Goal: Task Accomplishment & Management: Complete application form

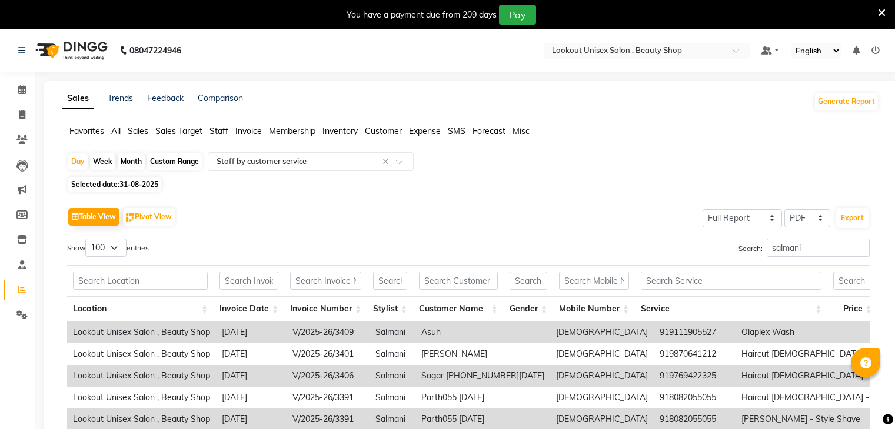
select select "full_report"
select select "pdf"
select select "100"
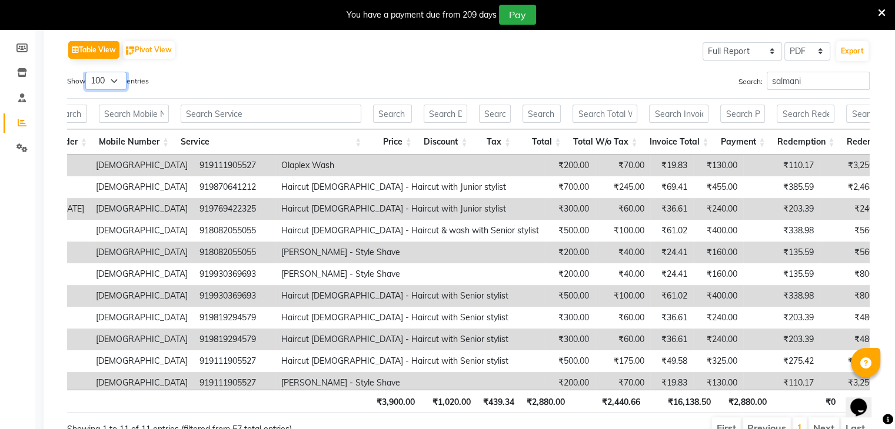
scroll to position [107, 0]
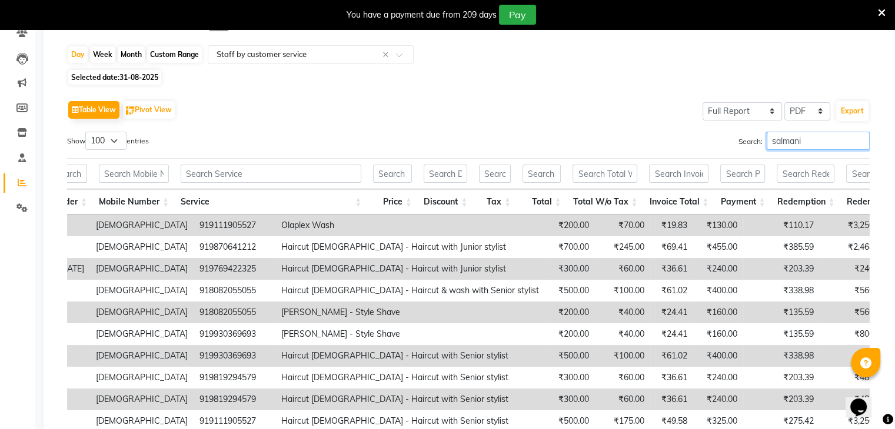
click at [809, 139] on input "salmani" at bounding box center [818, 141] width 103 height 18
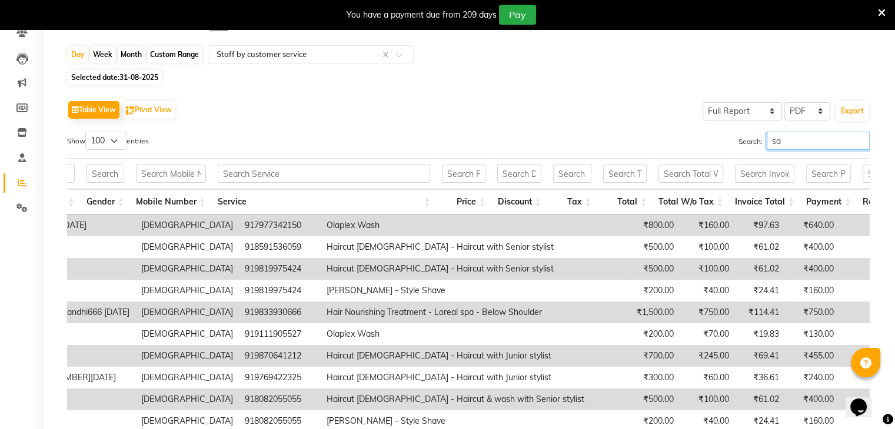
type input "s"
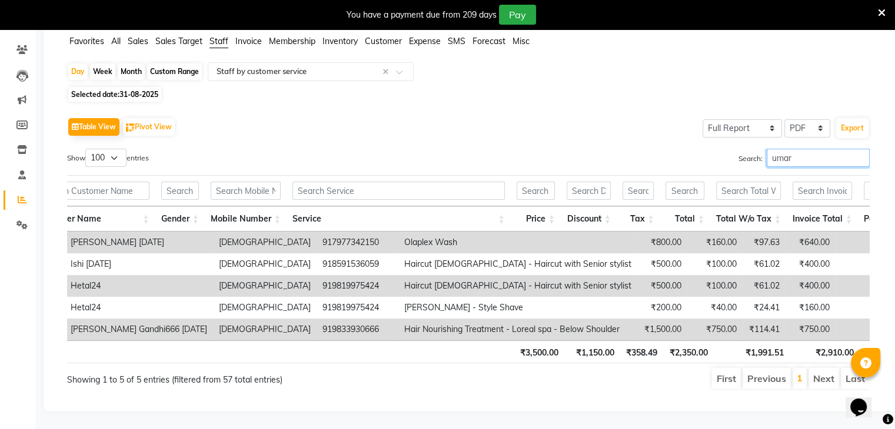
scroll to position [0, 477]
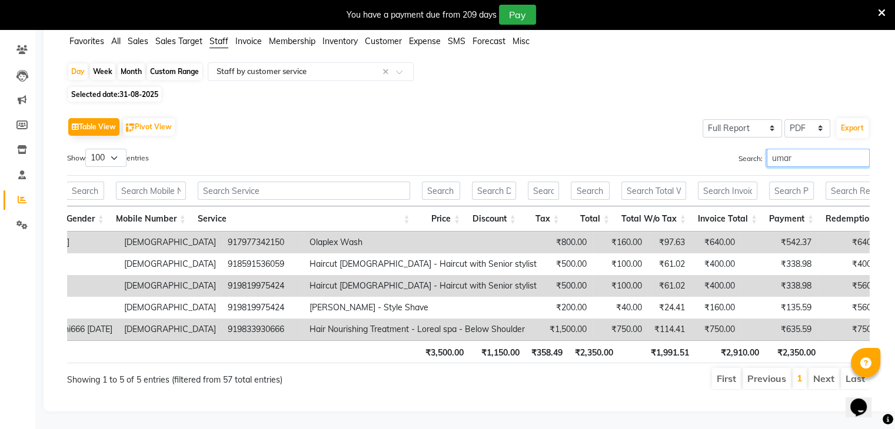
click at [802, 149] on input "umar" at bounding box center [818, 158] width 103 height 18
type input "u"
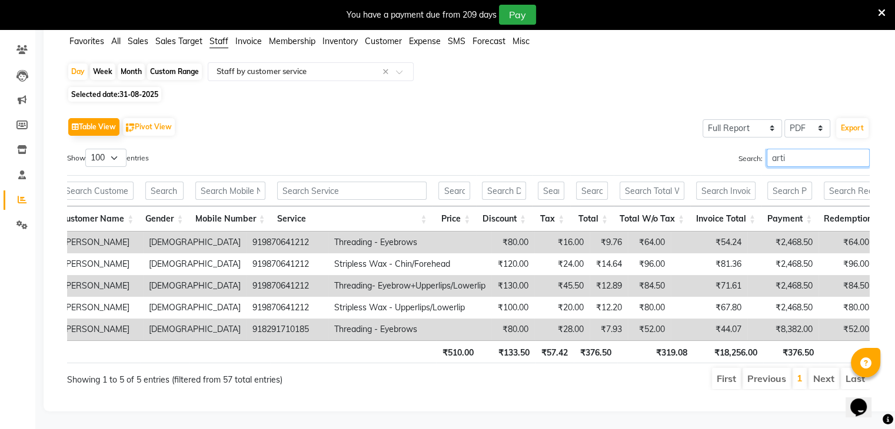
scroll to position [0, 470]
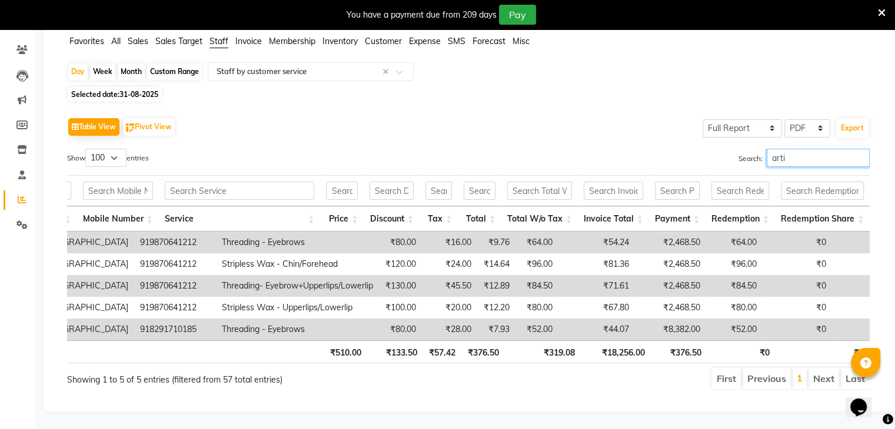
click at [812, 149] on input "arti" at bounding box center [818, 158] width 103 height 18
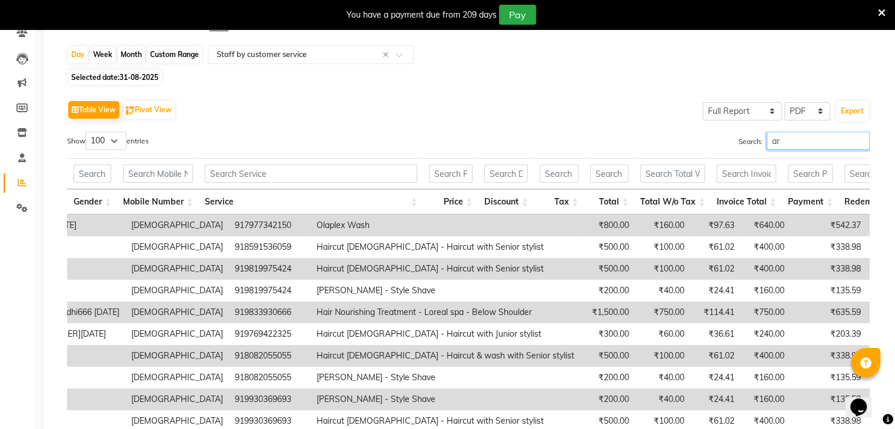
type input "a"
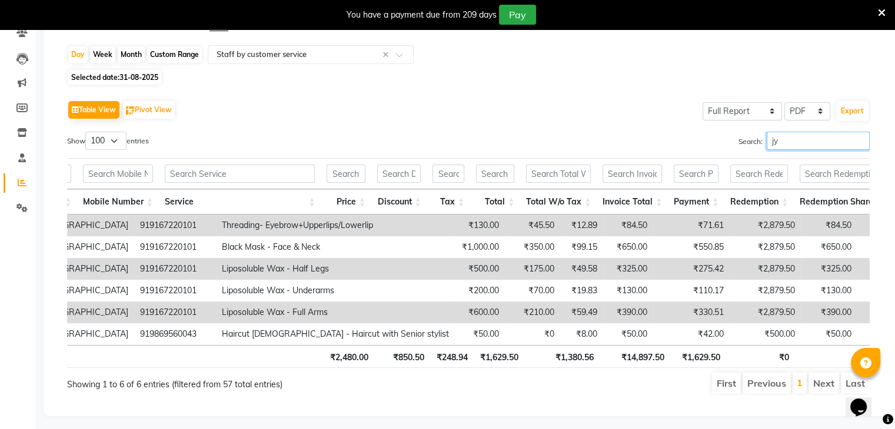
type input "j"
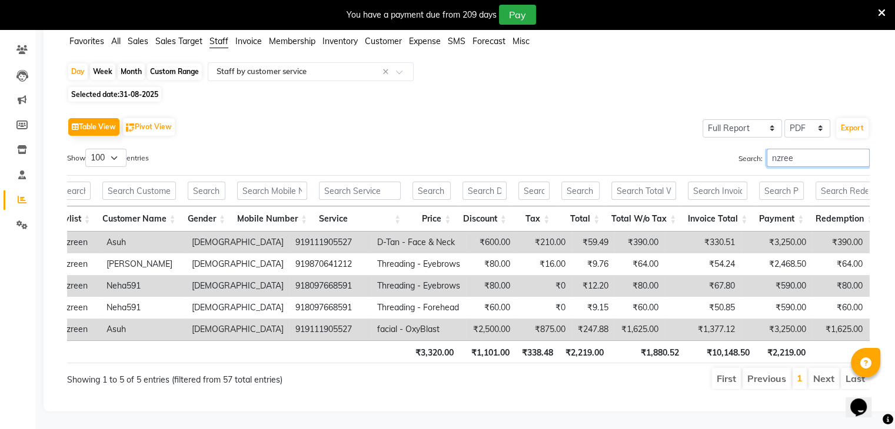
scroll to position [0, 315]
type input "n"
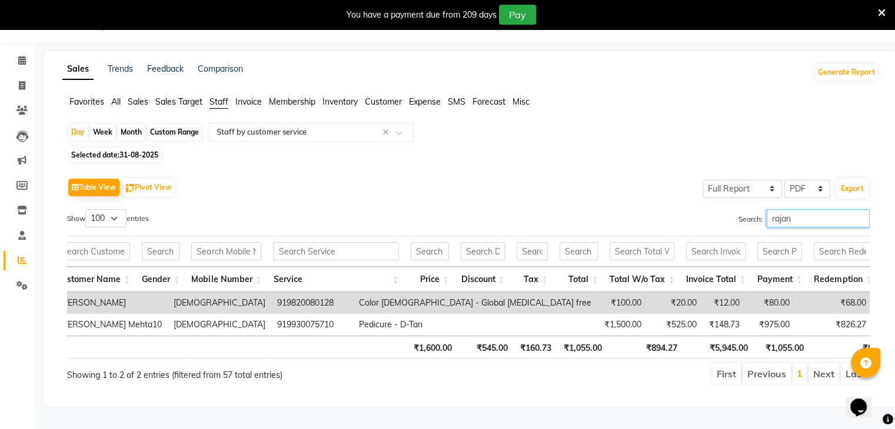
scroll to position [0, 362]
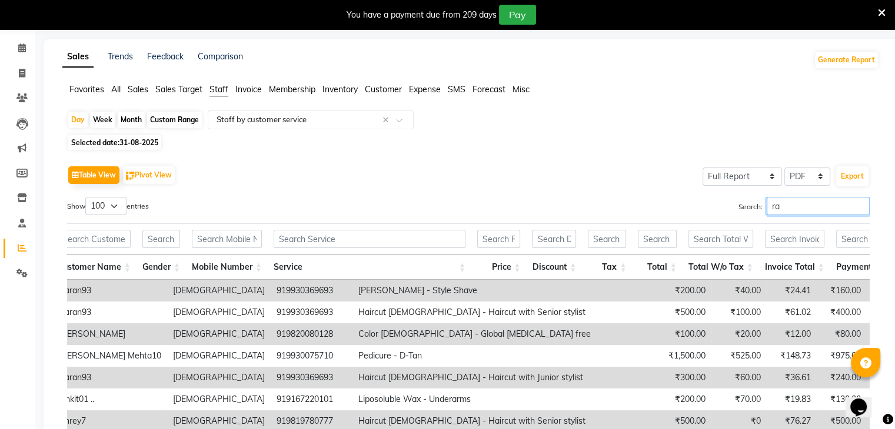
type input "r"
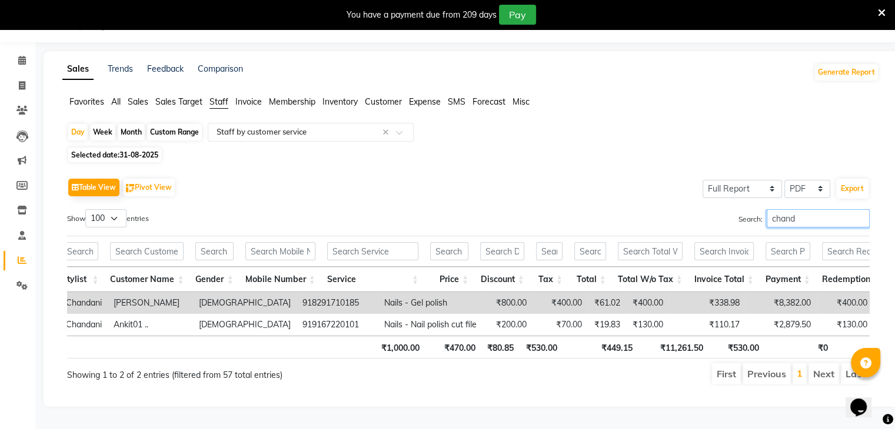
scroll to position [0, 309]
type input "chand"
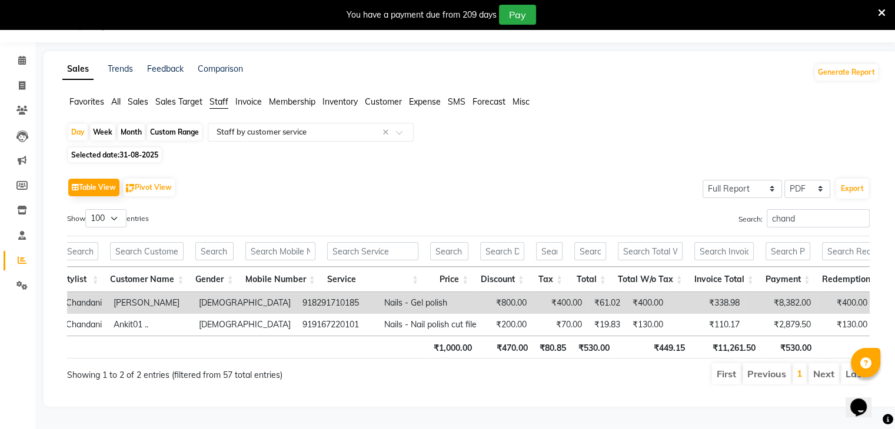
click at [131, 124] on div "Month" at bounding box center [131, 132] width 27 height 16
select select "8"
select select "2025"
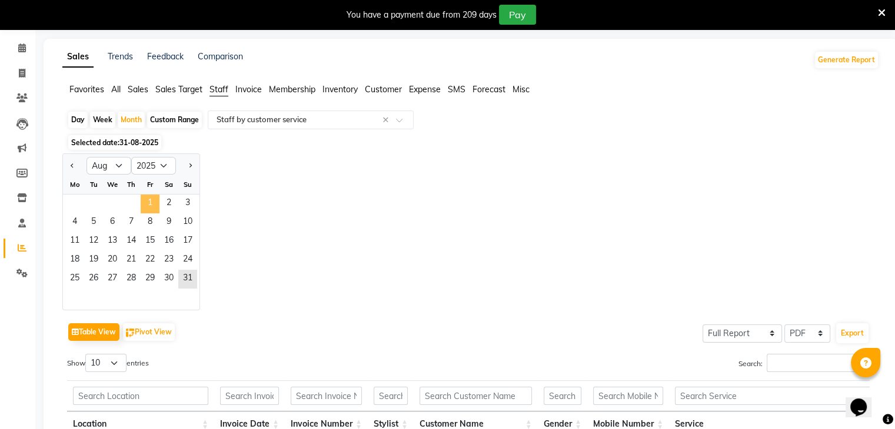
click at [151, 200] on span "1" at bounding box center [150, 204] width 19 height 19
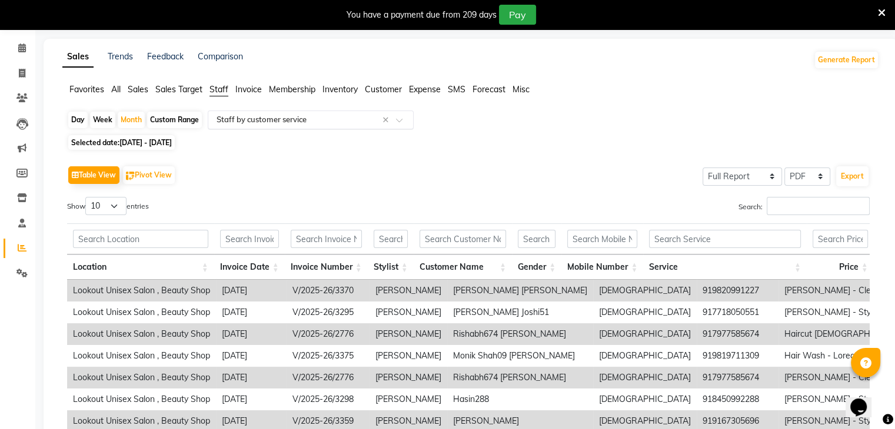
click at [399, 118] on span at bounding box center [403, 124] width 15 height 12
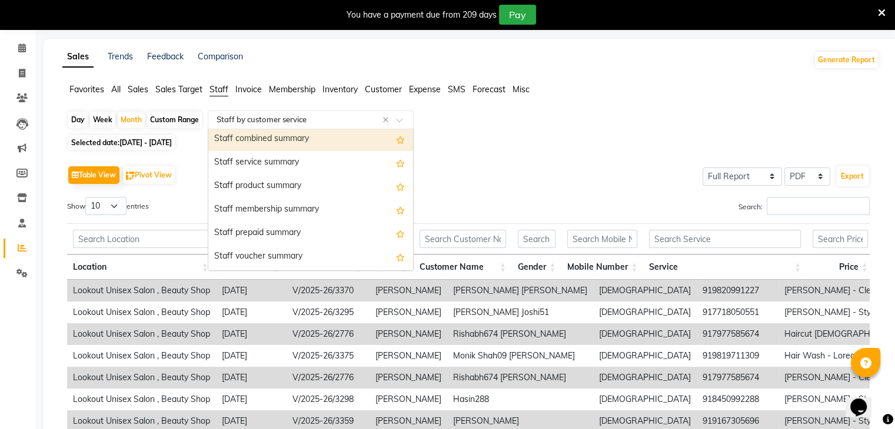
scroll to position [294, 0]
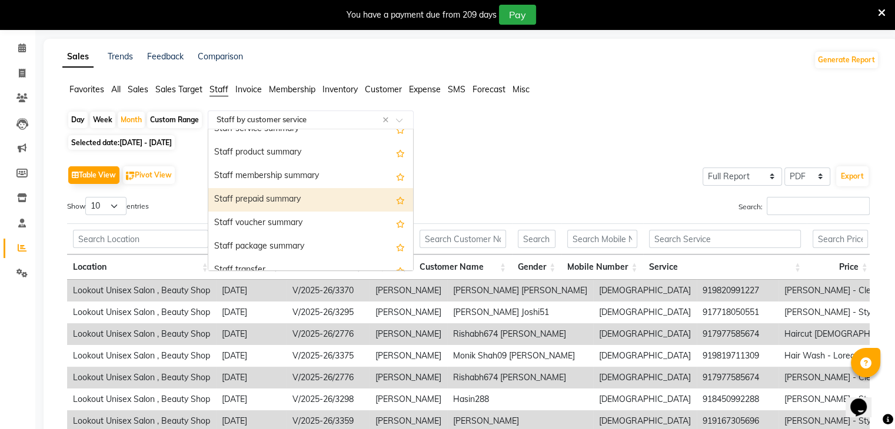
click at [271, 205] on div "Staff prepaid summary" at bounding box center [310, 200] width 205 height 24
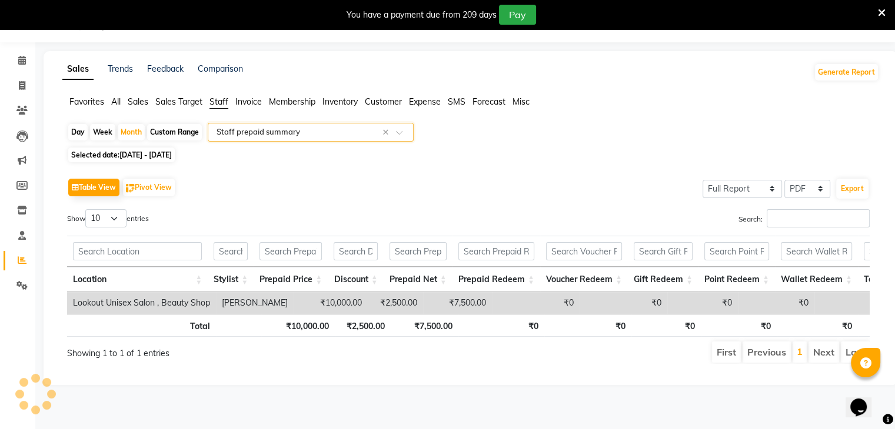
scroll to position [29, 0]
click at [139, 102] on span "Sales" at bounding box center [138, 101] width 21 height 11
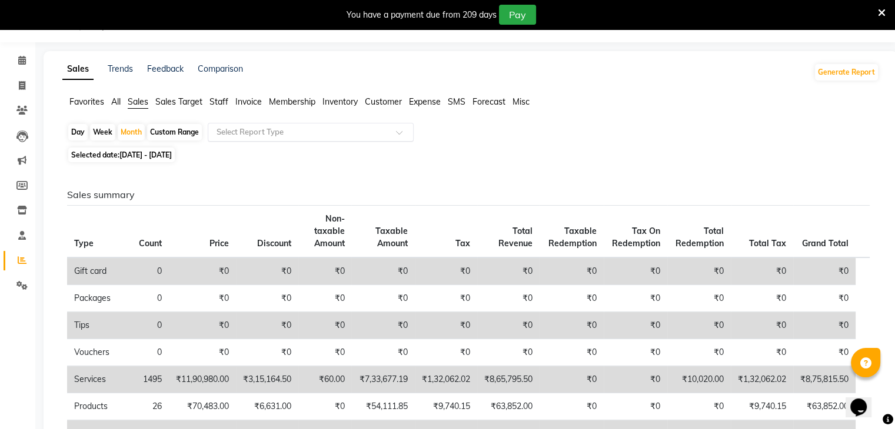
click at [402, 132] on span at bounding box center [403, 136] width 15 height 12
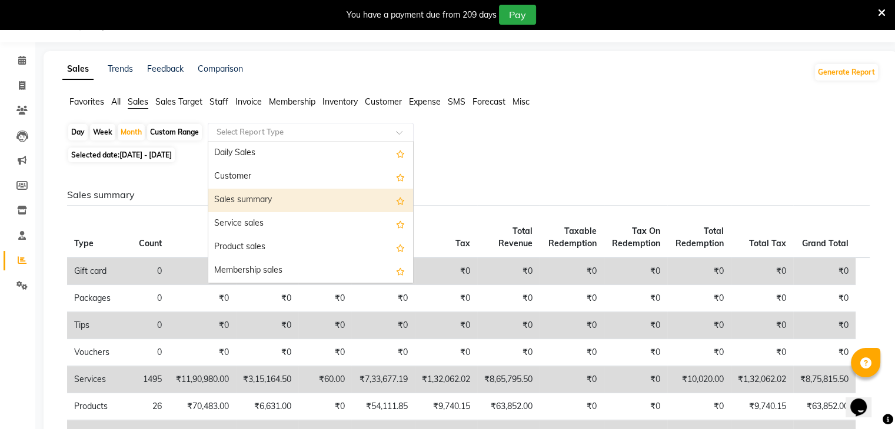
click at [316, 196] on div "Sales summary" at bounding box center [310, 201] width 205 height 24
select select "full_report"
select select "pdf"
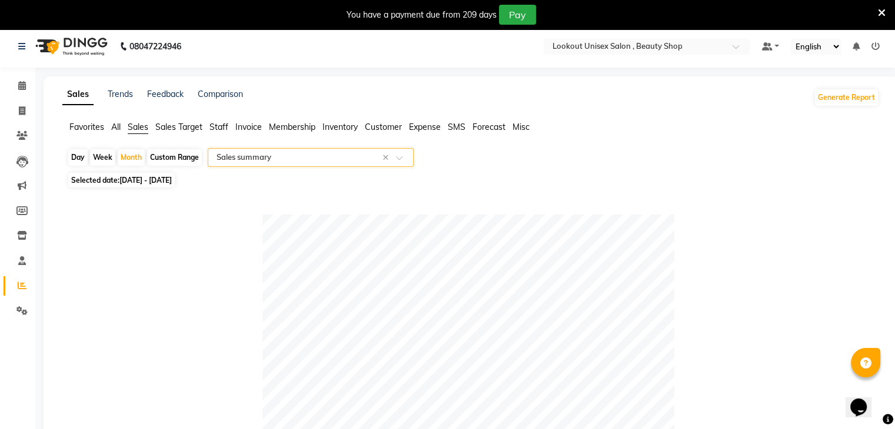
scroll to position [0, 0]
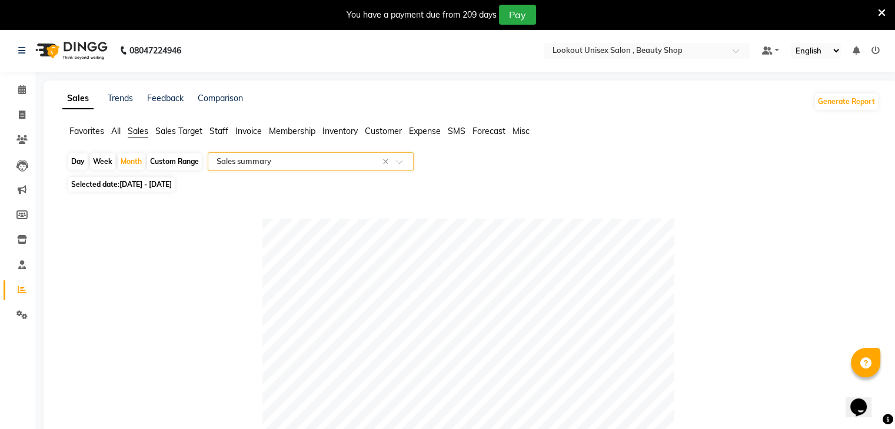
click at [399, 162] on span at bounding box center [403, 165] width 15 height 12
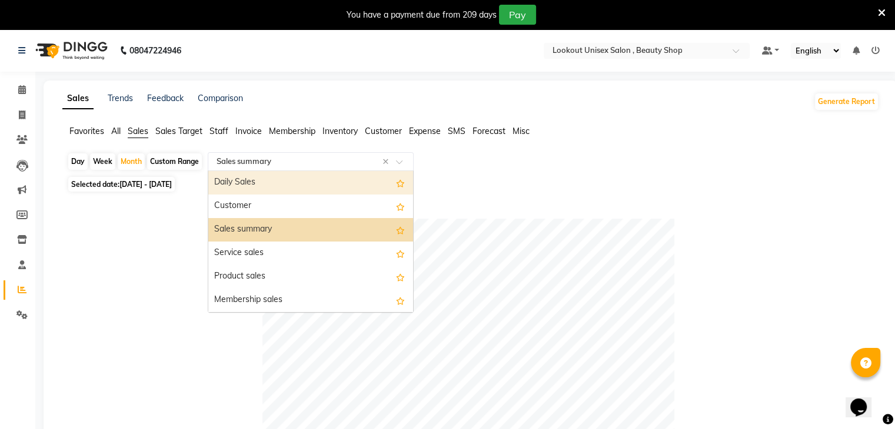
click at [347, 179] on div "Daily Sales" at bounding box center [310, 183] width 205 height 24
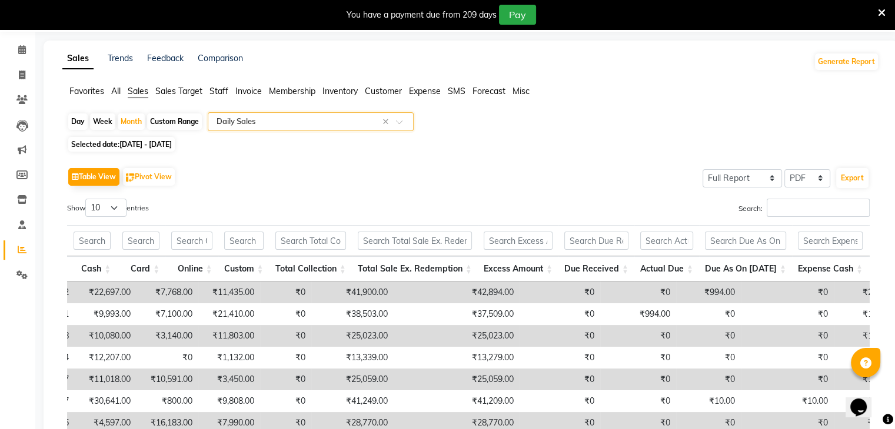
scroll to position [39, 0]
click at [400, 125] on span at bounding box center [403, 126] width 15 height 12
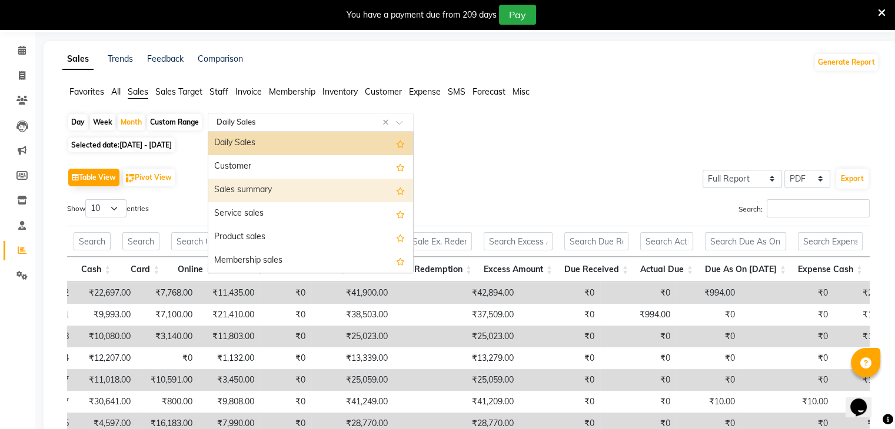
click at [282, 194] on div "Sales summary" at bounding box center [310, 191] width 205 height 24
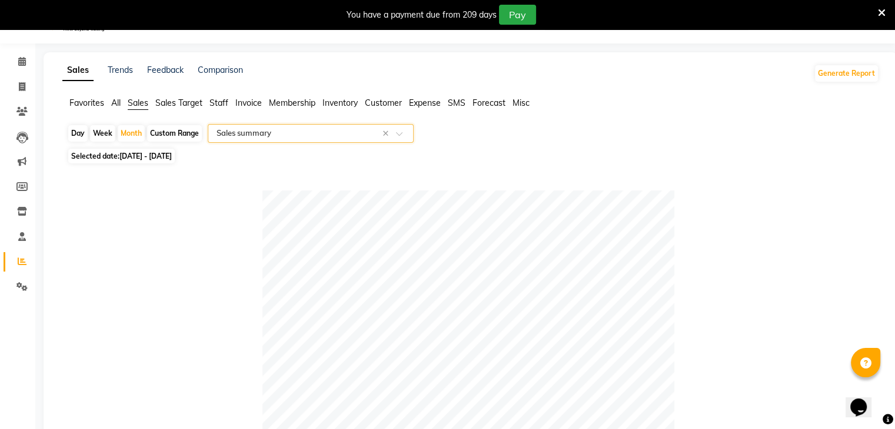
scroll to position [0, 0]
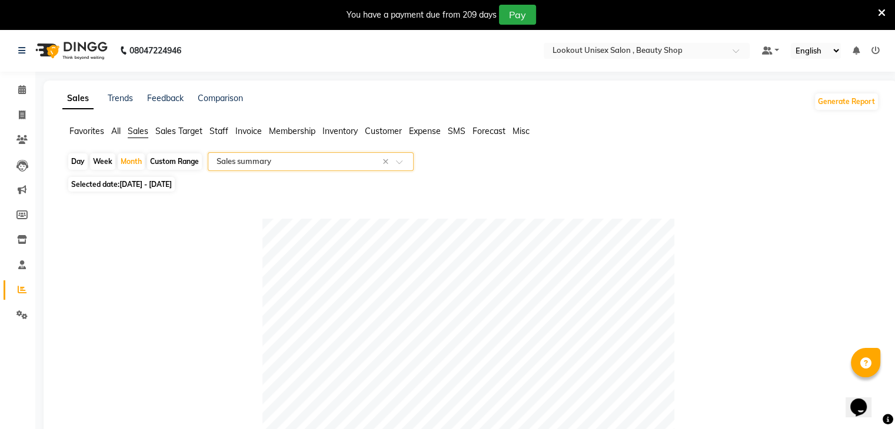
click at [119, 132] on span "All" at bounding box center [115, 131] width 9 height 11
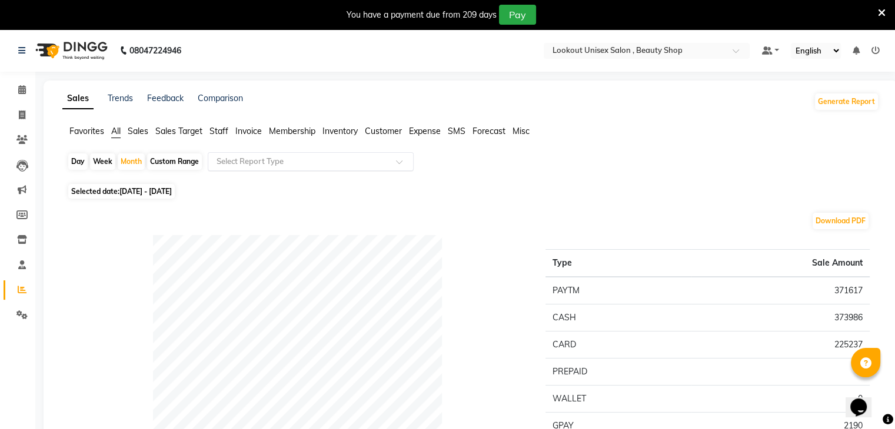
click at [401, 162] on span at bounding box center [403, 165] width 15 height 12
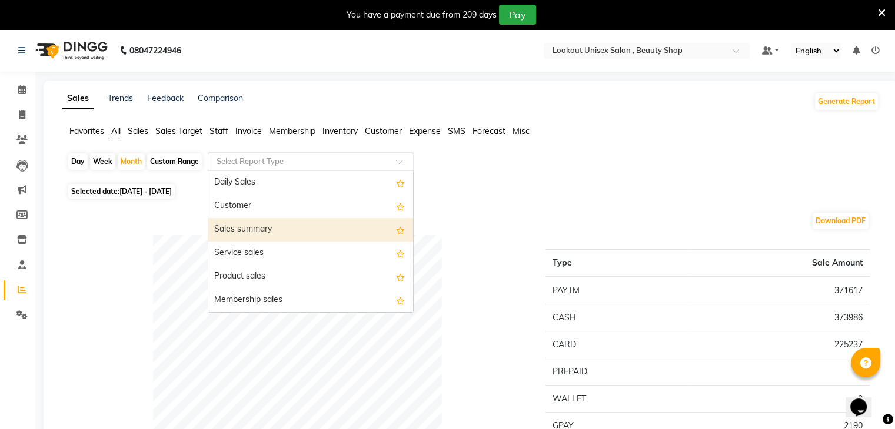
click at [276, 231] on div "Sales summary" at bounding box center [310, 230] width 205 height 24
select select "full_report"
select select "pdf"
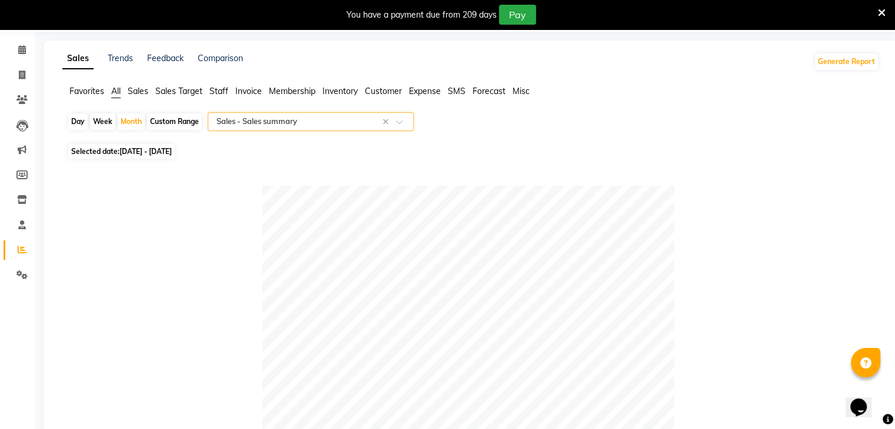
scroll to position [38, 0]
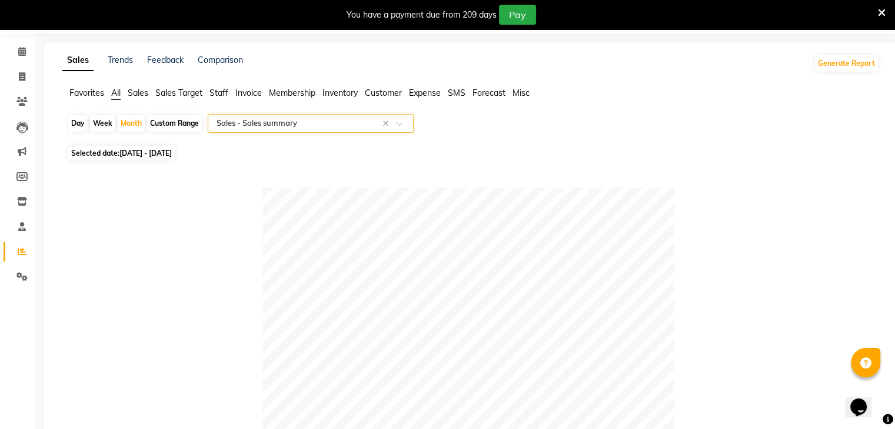
click at [405, 122] on span at bounding box center [403, 127] width 15 height 12
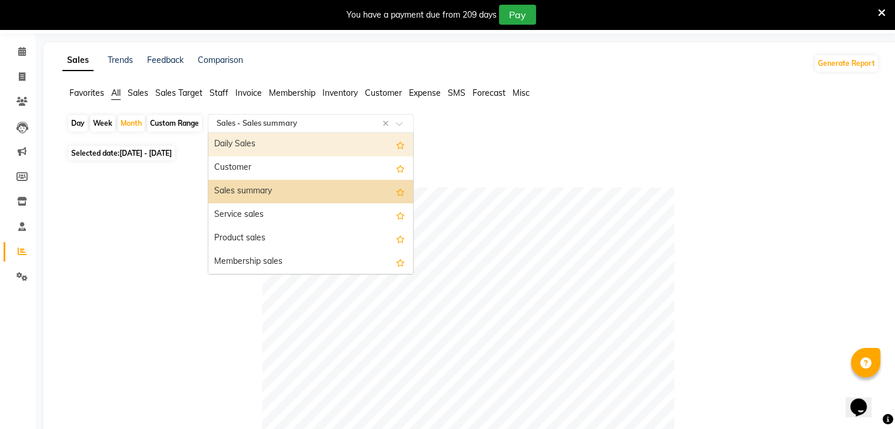
click at [304, 147] on div "Daily Sales" at bounding box center [310, 145] width 205 height 24
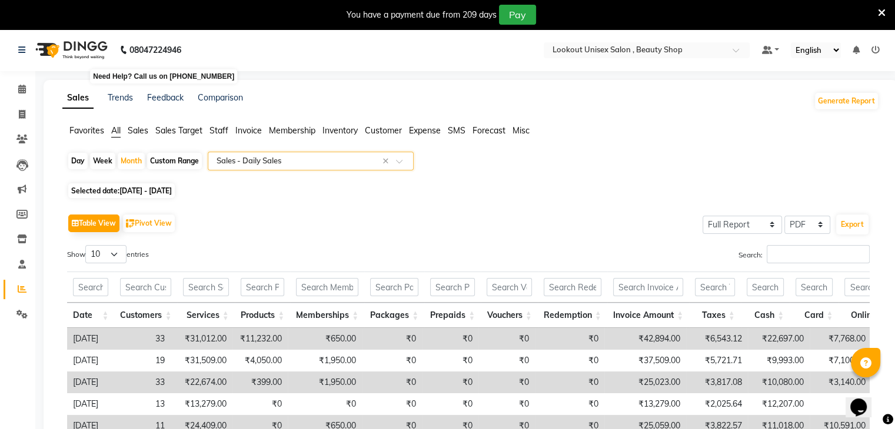
scroll to position [0, 0]
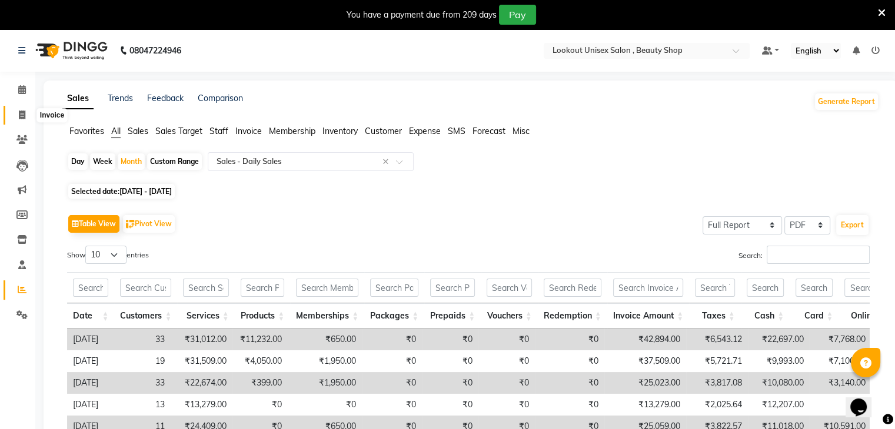
click at [20, 109] on span at bounding box center [22, 116] width 21 height 14
select select "7658"
select select "service"
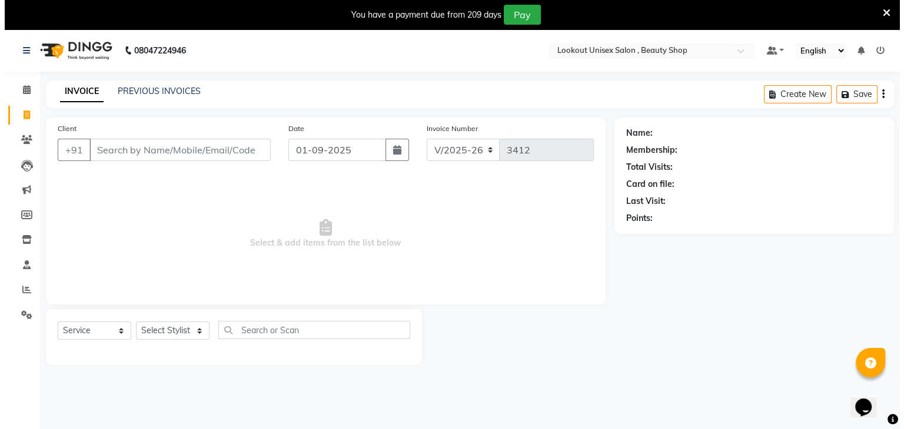
scroll to position [4, 0]
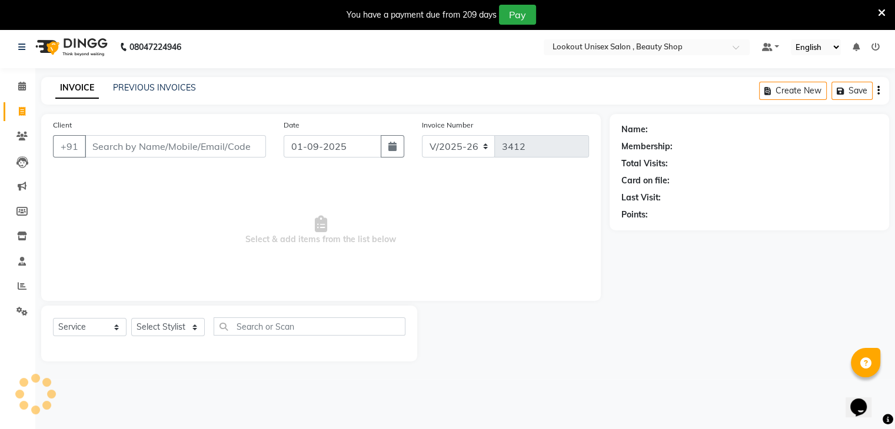
click at [122, 145] on input "Client" at bounding box center [175, 146] width 181 height 22
click at [194, 329] on select "Select Stylist Abid Arti CHANDANI Dhaval Sir Disha Hussain Indrajeet Jyoti Mahe…" at bounding box center [168, 327] width 74 height 18
select select "67794"
click at [131, 319] on select "Select Stylist Abid Arti CHANDANI Dhaval Sir Disha Hussain Indrajeet Jyoti Mahe…" at bounding box center [168, 327] width 74 height 18
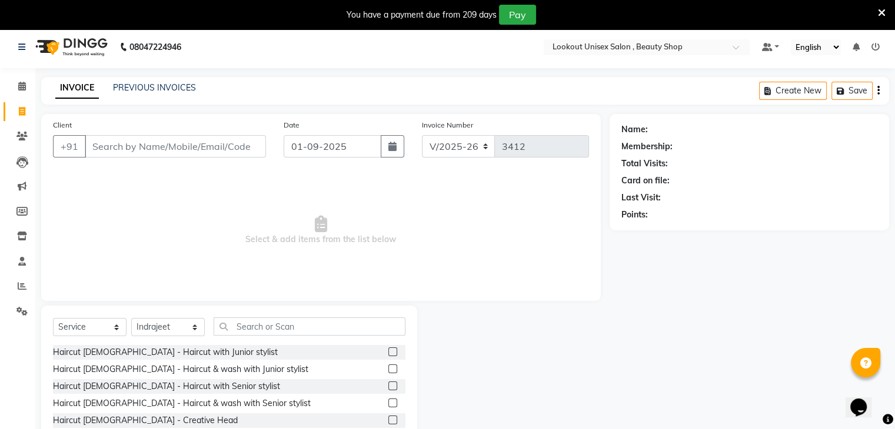
click at [388, 370] on label at bounding box center [392, 369] width 9 height 9
click at [388, 370] on input "checkbox" at bounding box center [392, 370] width 8 height 8
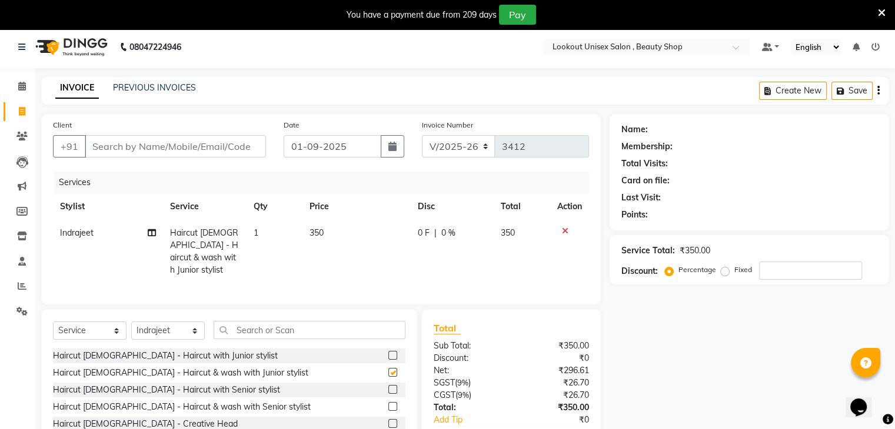
checkbox input "false"
click at [115, 151] on input "Client" at bounding box center [175, 146] width 181 height 22
type input "8"
type input "0"
type input "8591567046"
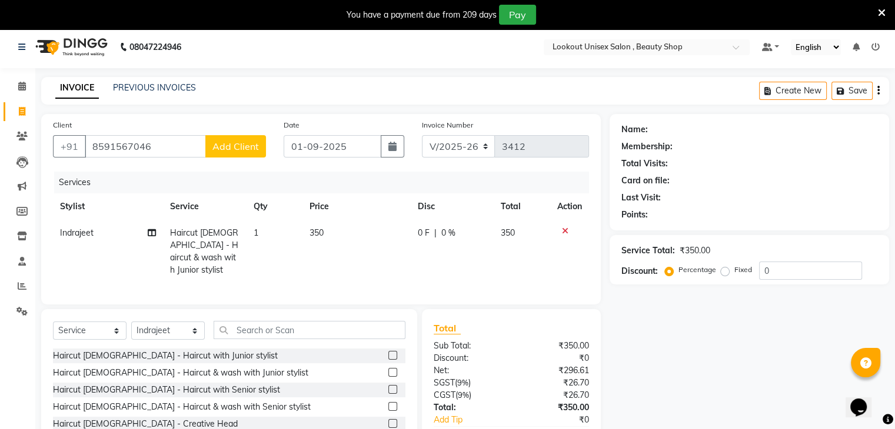
click at [227, 141] on span "Add Client" at bounding box center [235, 147] width 46 height 12
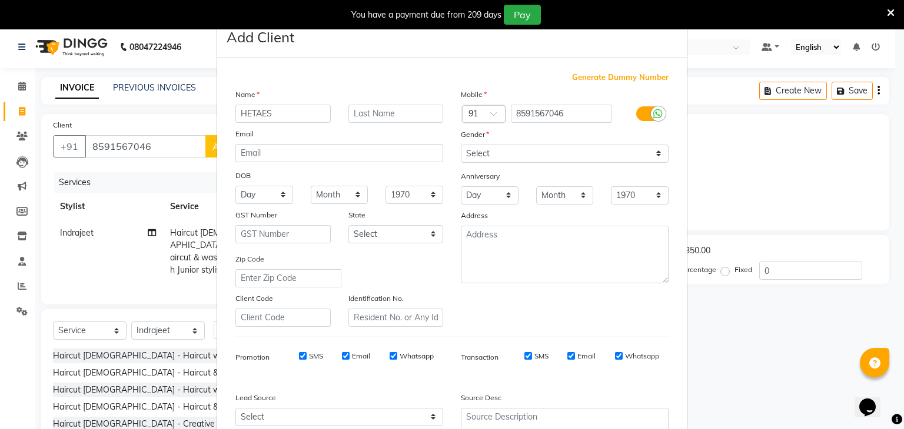
type input "HETAES"
drag, startPoint x: 652, startPoint y: 153, endPoint x: 632, endPoint y: 163, distance: 21.8
click at [652, 153] on select "Select Male Female Other Prefer Not To Say" at bounding box center [565, 154] width 208 height 18
select select "male"
click at [461, 145] on select "Select Male Female Other Prefer Not To Say" at bounding box center [565, 154] width 208 height 18
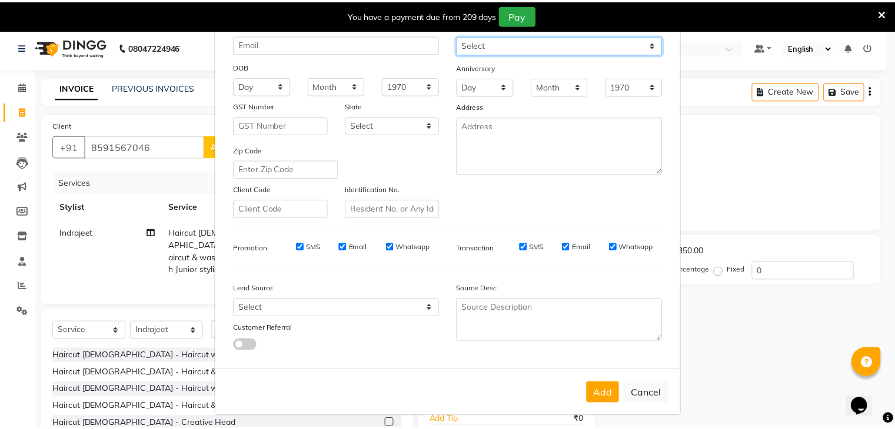
scroll to position [119, 0]
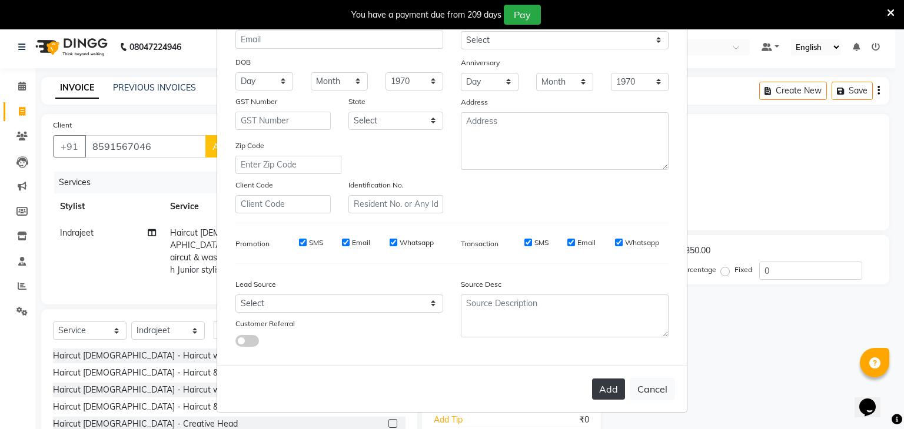
click at [607, 390] on button "Add" at bounding box center [608, 389] width 33 height 21
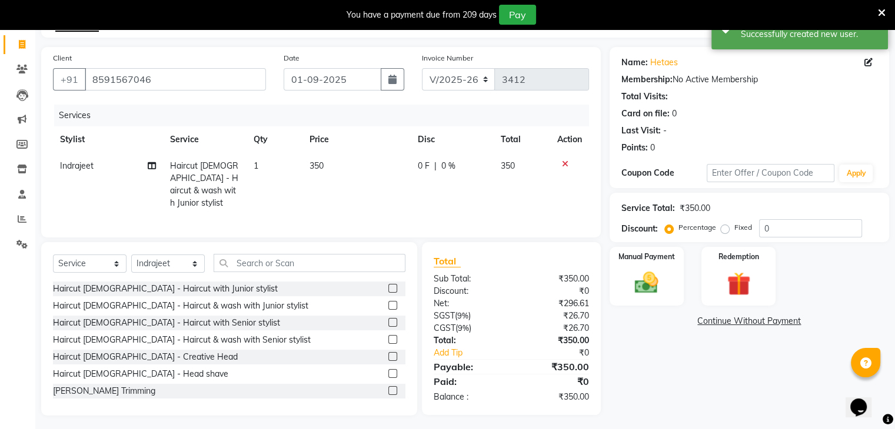
scroll to position [72, 0]
click at [782, 231] on input "0" at bounding box center [810, 227] width 103 height 18
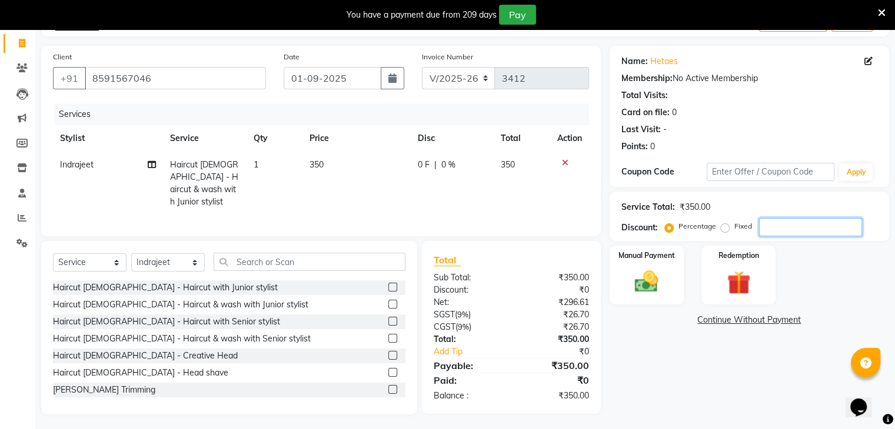
click at [770, 224] on input "number" at bounding box center [810, 227] width 103 height 18
type input "2"
click at [651, 283] on img at bounding box center [646, 282] width 39 height 28
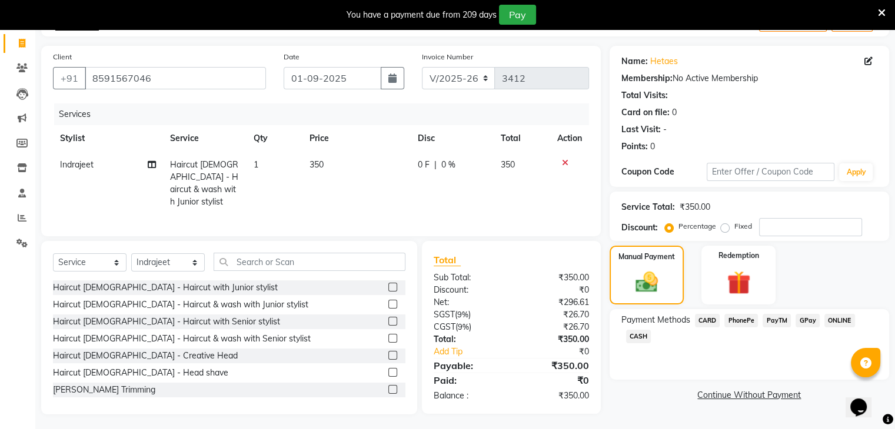
click at [632, 337] on span "CASH" at bounding box center [638, 337] width 25 height 14
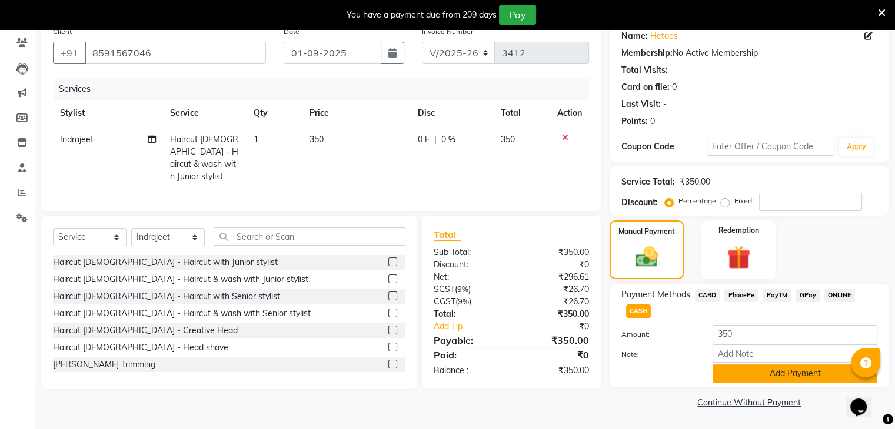
click at [797, 374] on button "Add Payment" at bounding box center [794, 374] width 165 height 18
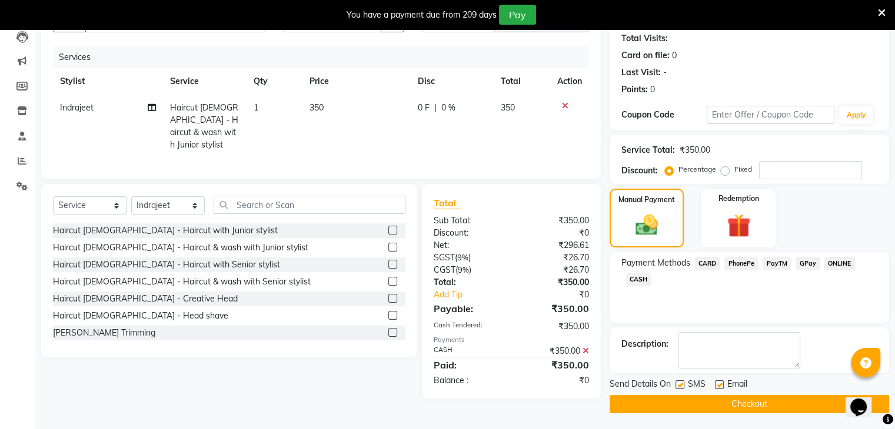
scroll to position [129, 0]
click at [716, 381] on label at bounding box center [719, 384] width 9 height 9
click at [716, 381] on input "checkbox" at bounding box center [719, 385] width 8 height 8
checkbox input "false"
click at [734, 399] on button "Checkout" at bounding box center [749, 404] width 279 height 18
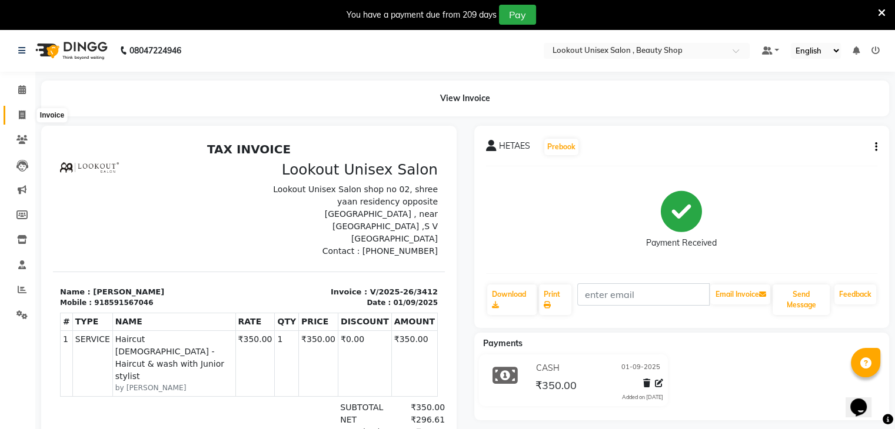
click at [22, 115] on icon at bounding box center [22, 115] width 6 height 9
select select "service"
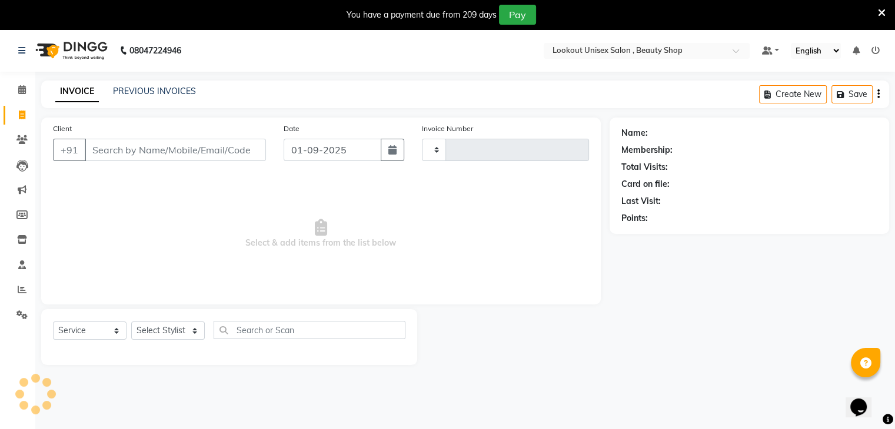
type input "3413"
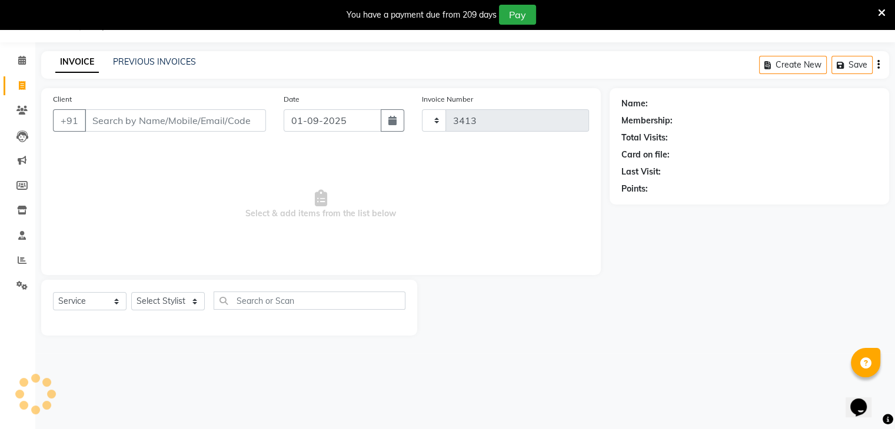
select select "7658"
click at [101, 122] on input "Client" at bounding box center [175, 120] width 181 height 22
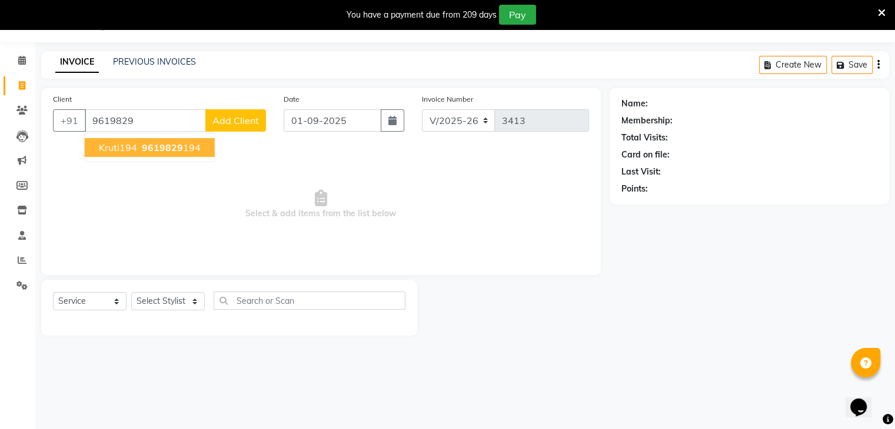
click at [155, 148] on span "9619829" at bounding box center [162, 148] width 41 height 12
type input "9619829194"
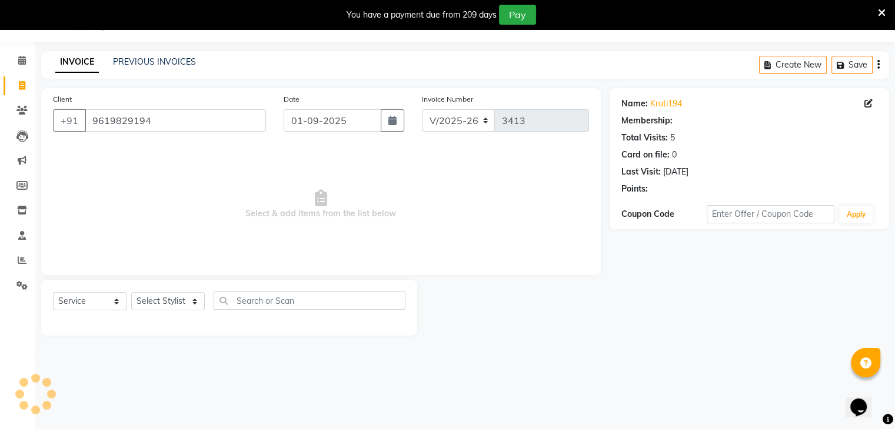
select select "1: Object"
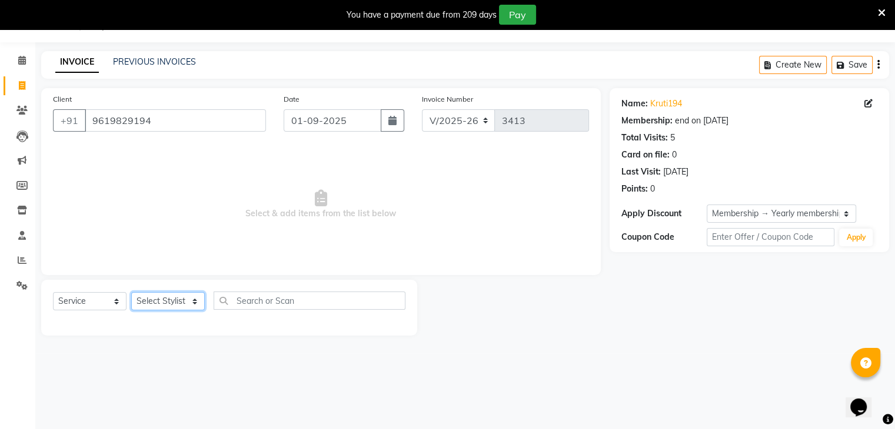
click at [192, 299] on select "Select Stylist Abid Arti CHANDANI Dhaval Sir Disha Hussain Indrajeet Jyoti Mahe…" at bounding box center [168, 301] width 74 height 18
select select "67793"
click at [131, 293] on select "Select Stylist Abid Arti CHANDANI Dhaval Sir Disha Hussain Indrajeet Jyoti Mahe…" at bounding box center [168, 301] width 74 height 18
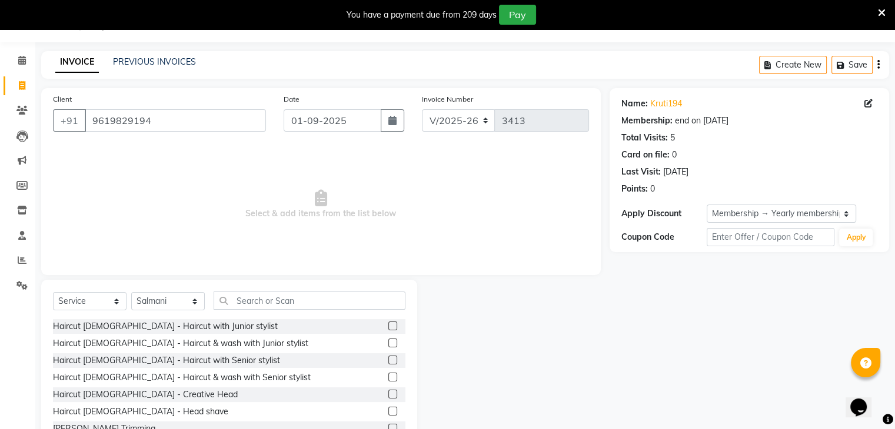
click at [388, 322] on label at bounding box center [392, 326] width 9 height 9
click at [388, 323] on input "checkbox" at bounding box center [392, 327] width 8 height 8
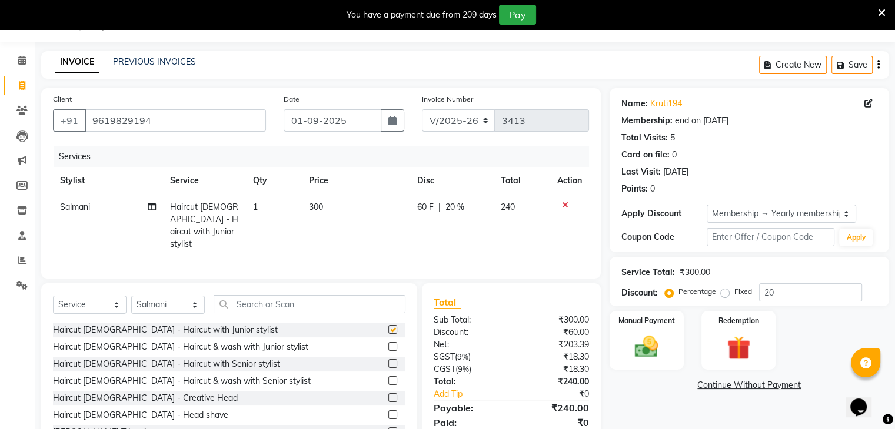
checkbox input "false"
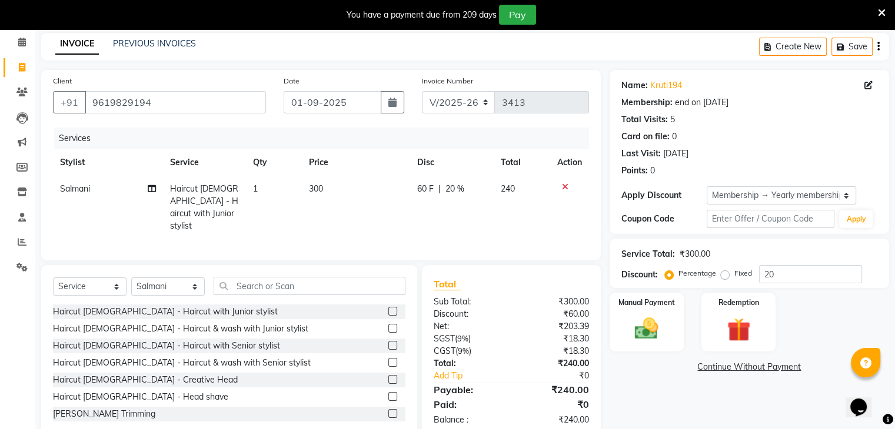
scroll to position [72, 0]
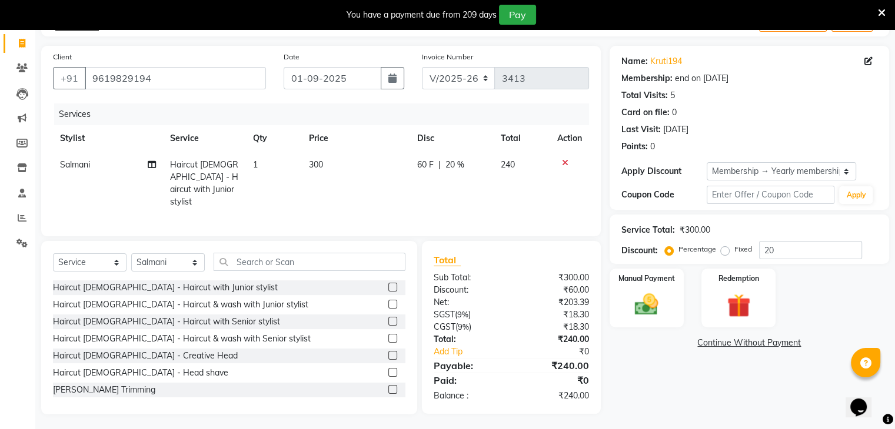
click at [567, 163] on icon at bounding box center [565, 163] width 6 height 8
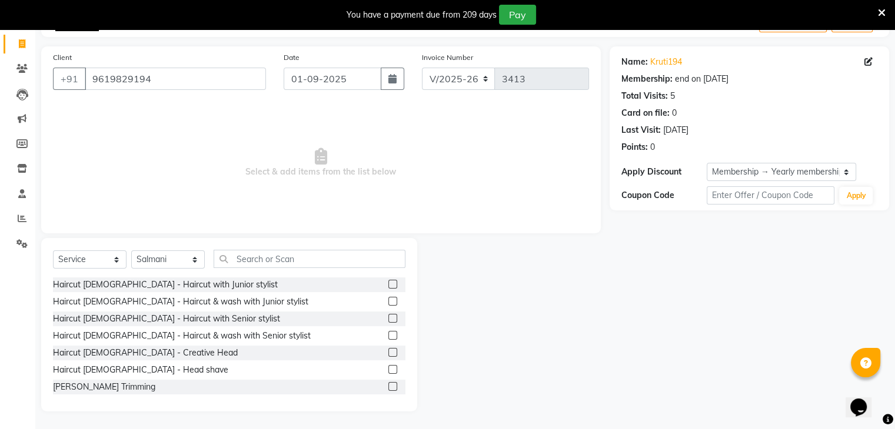
click at [388, 301] on label at bounding box center [392, 301] width 9 height 9
click at [388, 301] on input "checkbox" at bounding box center [392, 302] width 8 height 8
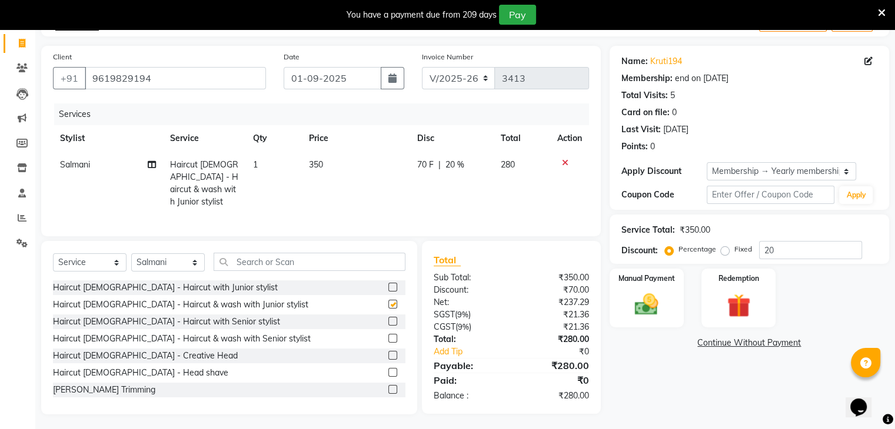
checkbox input "false"
click at [153, 166] on icon at bounding box center [152, 165] width 8 height 8
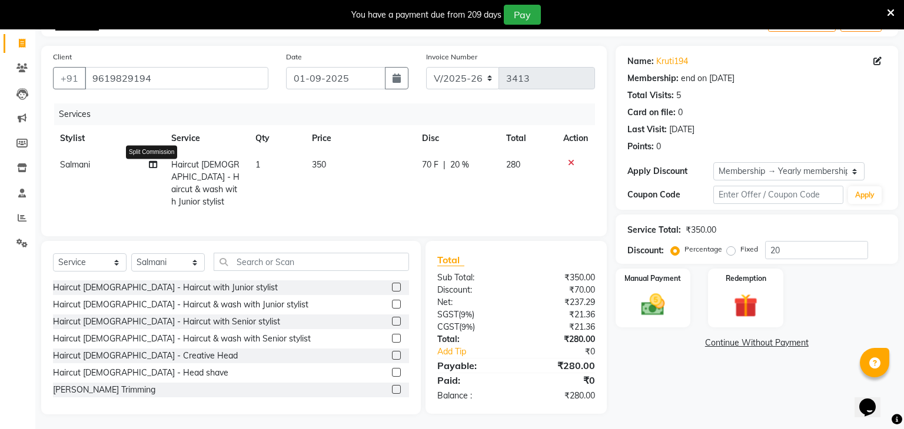
select select "67793"
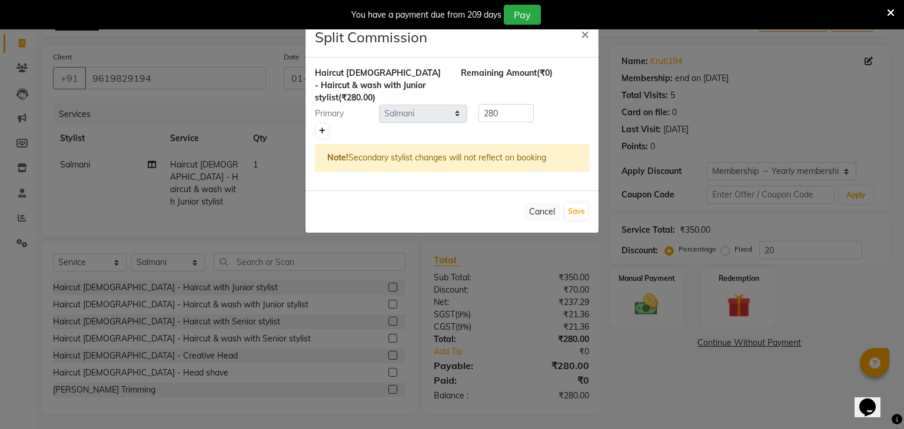
click at [319, 128] on icon at bounding box center [322, 131] width 6 height 7
type input "140"
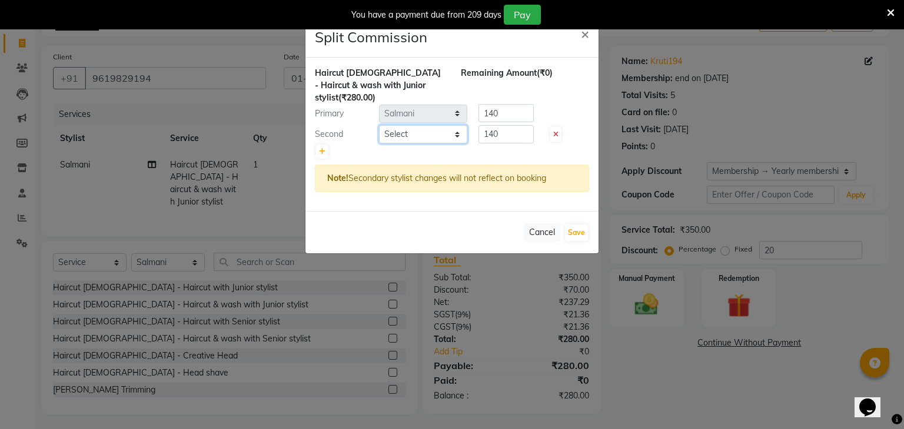
click at [457, 125] on select "Select Abid Arti CHANDANI Dhaval Sir Disha Hussain Indrajeet Jyoti Mahesh Manis…" at bounding box center [423, 134] width 88 height 18
select select "68561"
click at [379, 125] on select "Select Abid Arti CHANDANI Dhaval Sir Disha Hussain Indrajeet Jyoti Mahesh Manis…" at bounding box center [423, 134] width 88 height 18
click at [511, 125] on input "140" at bounding box center [505, 134] width 55 height 18
type input "1"
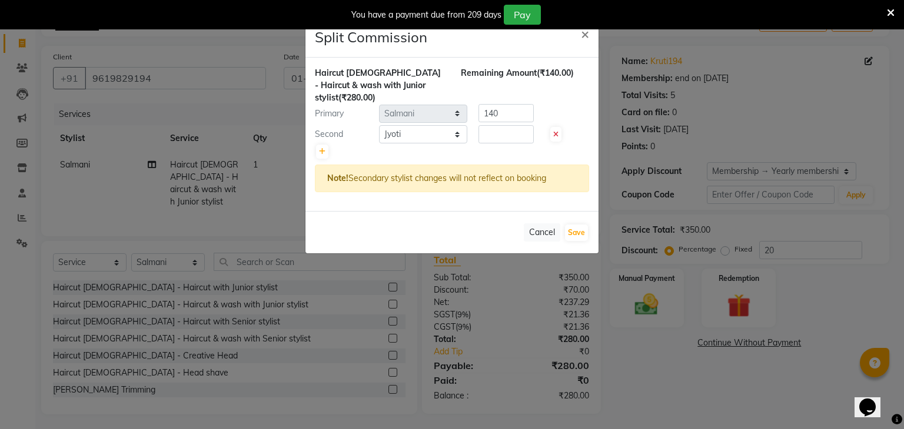
click at [552, 127] on span at bounding box center [555, 134] width 11 height 15
type input "280"
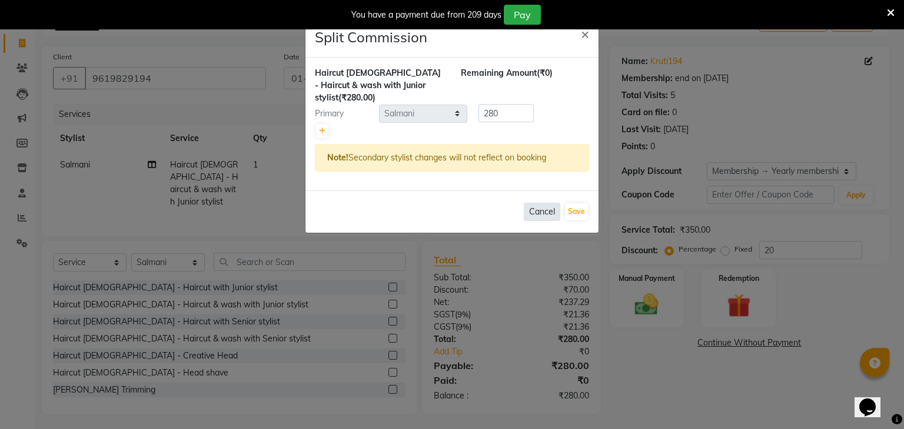
click at [548, 203] on button "Cancel" at bounding box center [542, 212] width 36 height 18
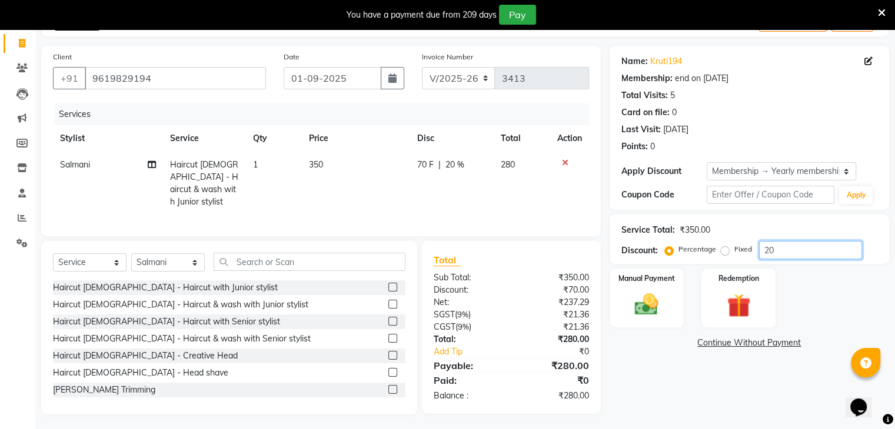
click at [789, 252] on input "20" at bounding box center [810, 250] width 103 height 18
type input "2"
click at [148, 168] on icon at bounding box center [152, 165] width 8 height 8
select select "67793"
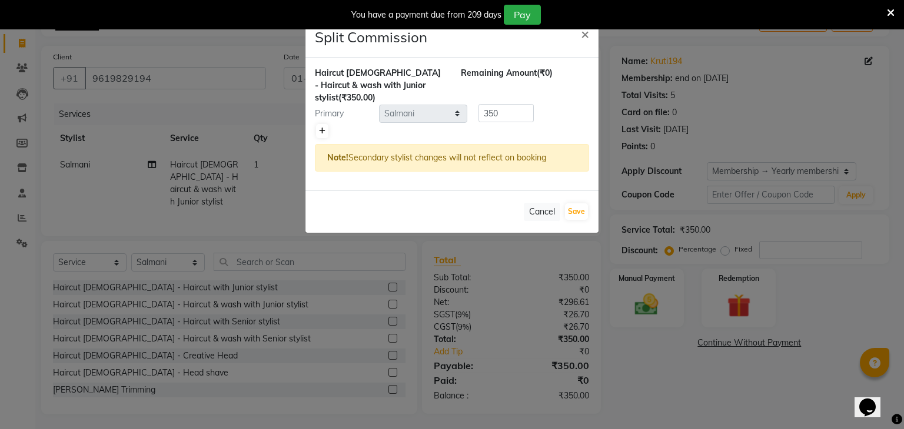
click at [324, 128] on icon at bounding box center [322, 131] width 6 height 7
type input "175"
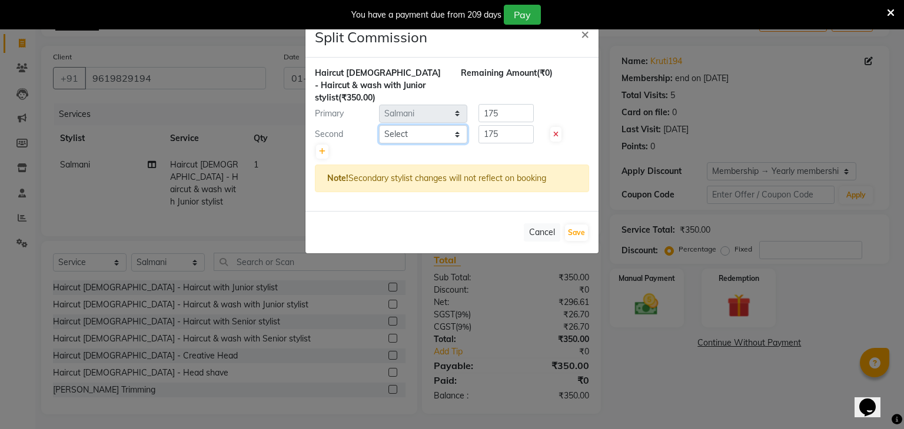
click at [458, 125] on select "Select Abid Arti CHANDANI Dhaval Sir Disha Hussain Indrajeet Jyoti Mahesh Manis…" at bounding box center [423, 134] width 88 height 18
select select "68561"
click at [379, 125] on select "Select Abid Arti CHANDANI Dhaval Sir Disha Hussain Indrajeet Jyoti Mahesh Manis…" at bounding box center [423, 134] width 88 height 18
click at [506, 125] on input "175" at bounding box center [505, 134] width 55 height 18
type input "1"
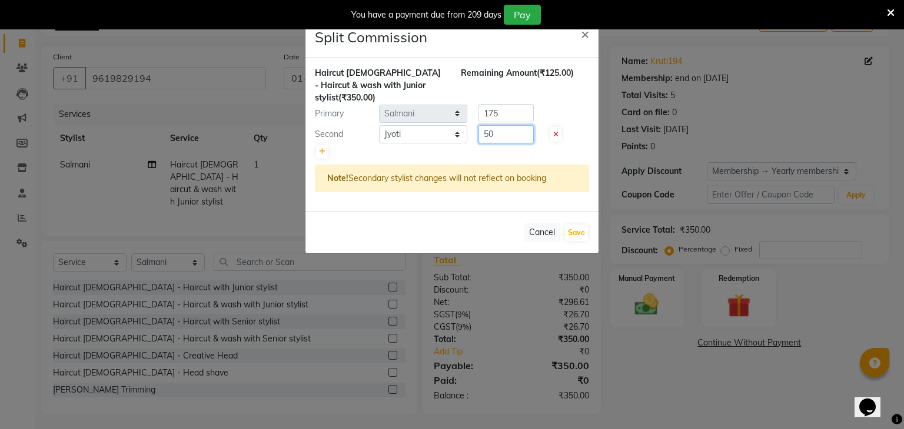
type input "50"
click at [508, 104] on input "175" at bounding box center [505, 113] width 55 height 18
type input "1"
type input "300"
click at [572, 225] on button "Save" at bounding box center [576, 233] width 23 height 16
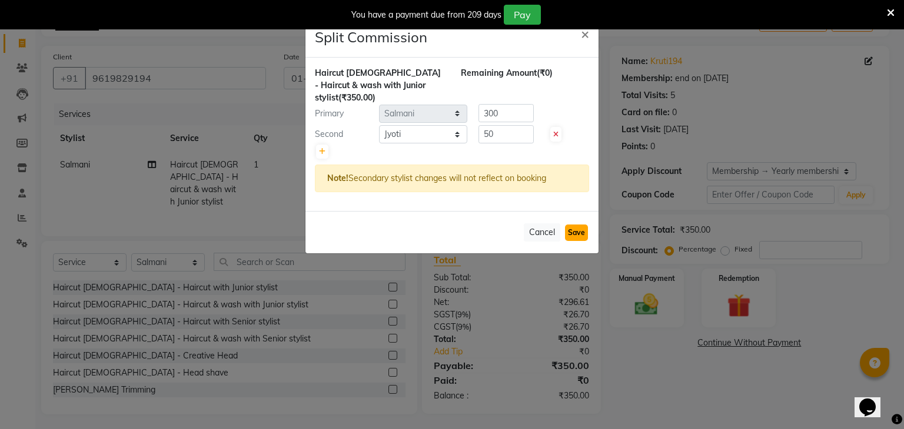
select select "Select"
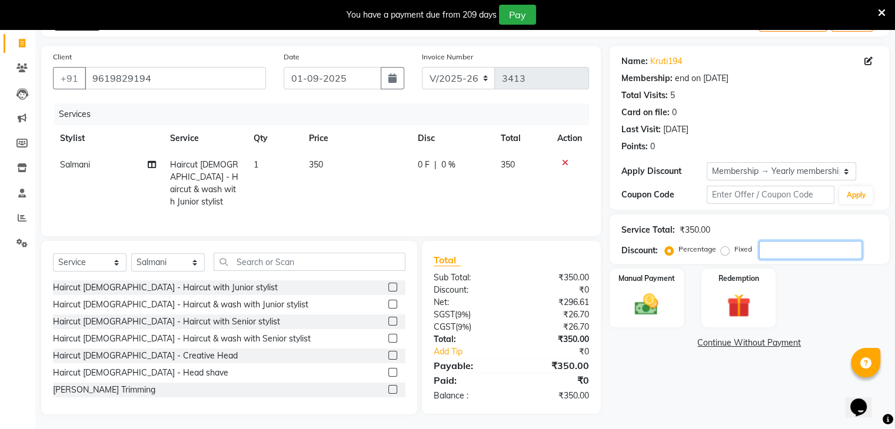
click at [777, 246] on input "number" at bounding box center [810, 250] width 103 height 18
type input "20"
click at [643, 302] on img at bounding box center [646, 305] width 39 height 28
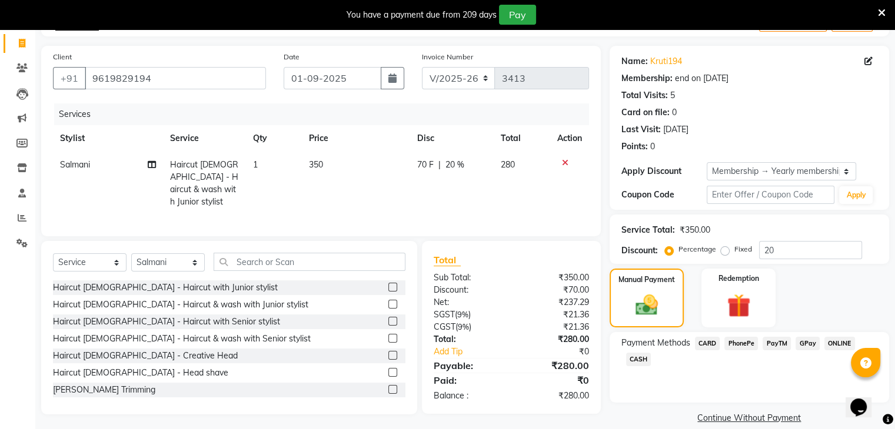
click at [777, 344] on span "PayTM" at bounding box center [776, 344] width 28 height 14
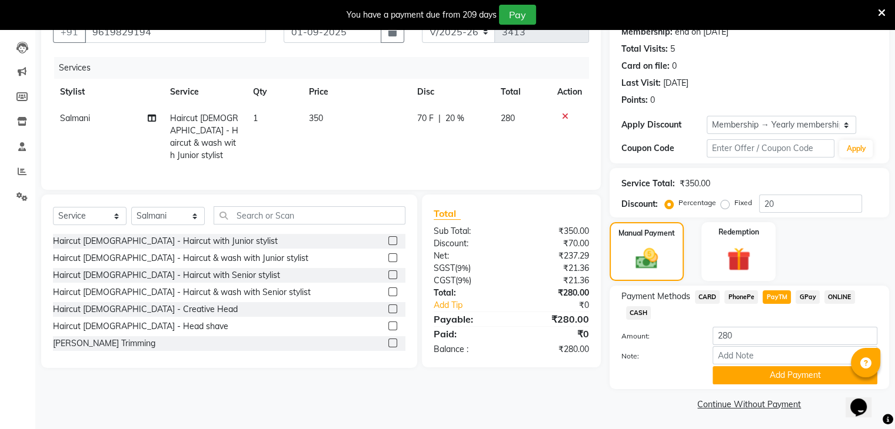
scroll to position [121, 0]
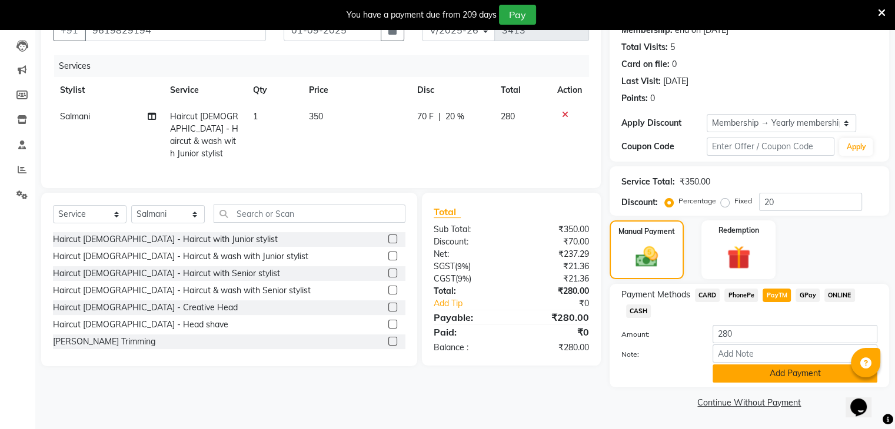
click at [793, 377] on button "Add Payment" at bounding box center [794, 374] width 165 height 18
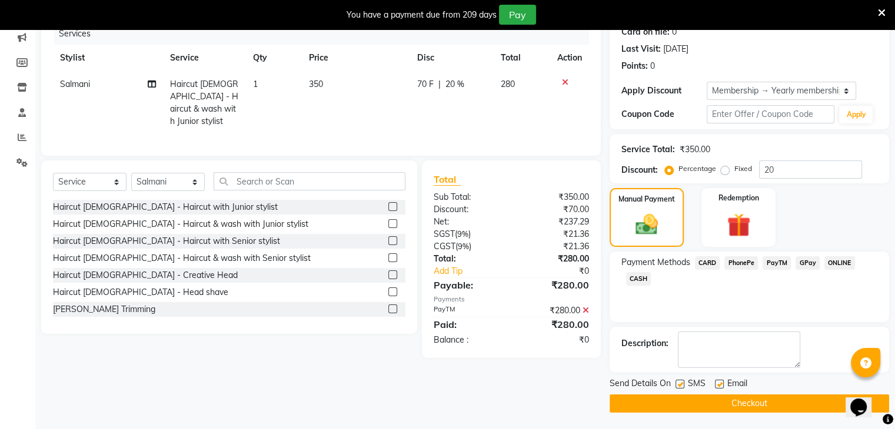
scroll to position [153, 0]
click at [718, 383] on label at bounding box center [719, 383] width 9 height 9
click at [718, 383] on input "checkbox" at bounding box center [719, 385] width 8 height 8
checkbox input "false"
click at [728, 399] on button "Checkout" at bounding box center [749, 403] width 279 height 18
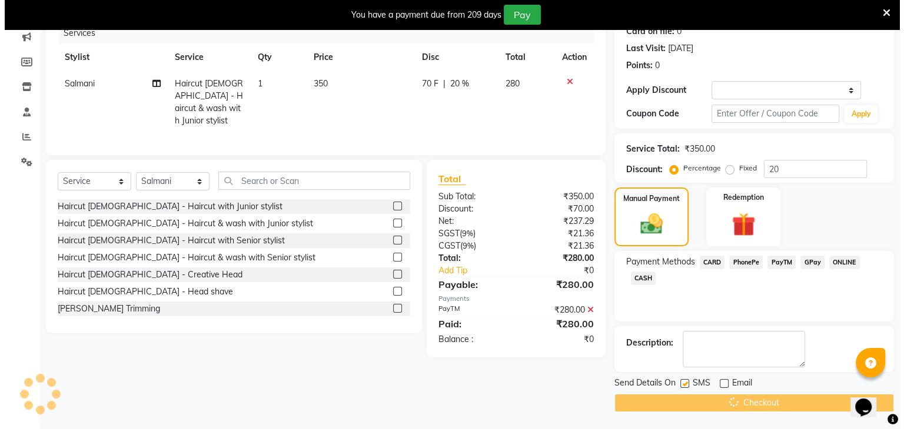
scroll to position [29, 0]
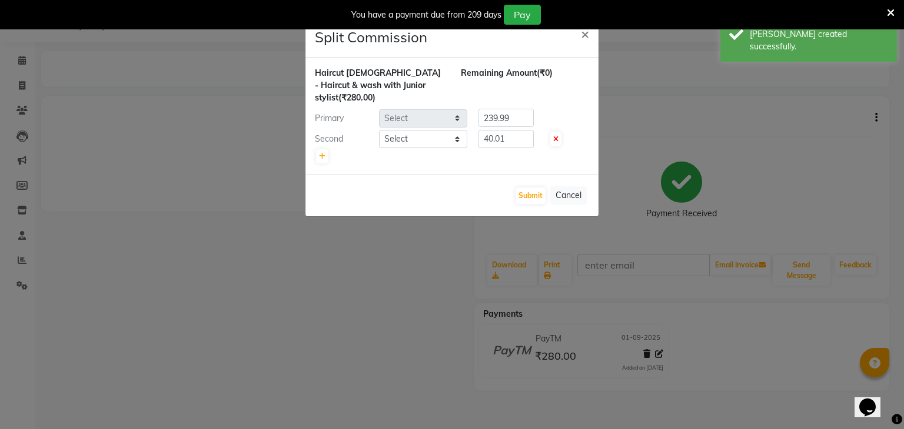
select select "67793"
select select "68561"
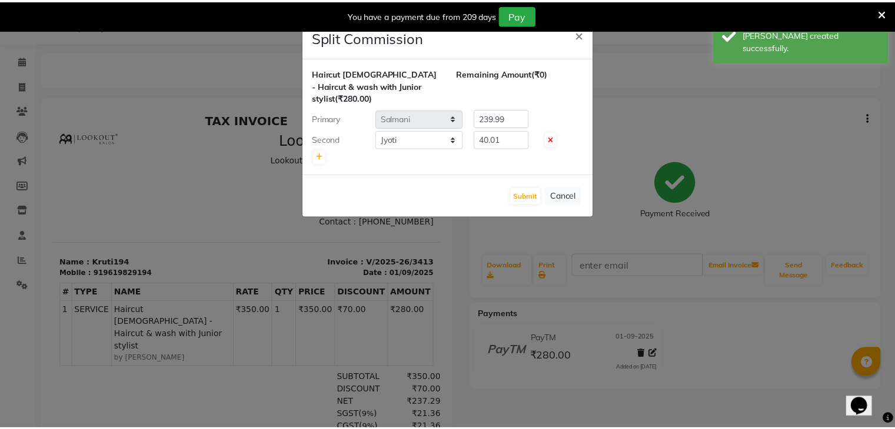
scroll to position [0, 0]
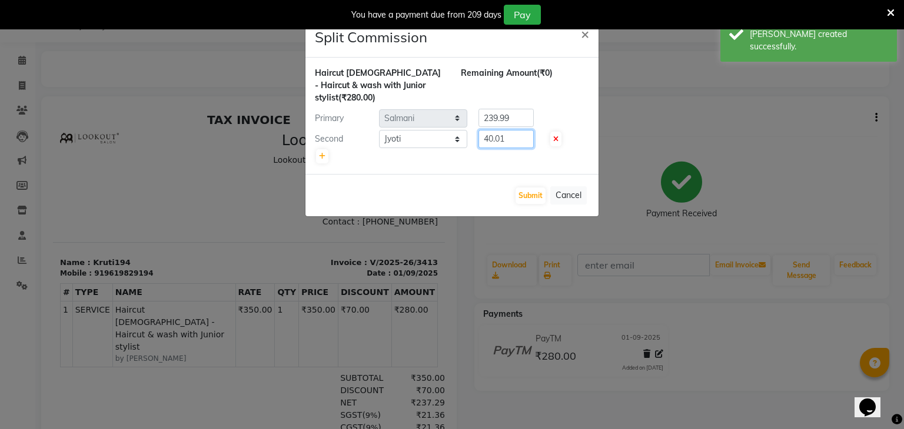
click at [510, 130] on input "40.01" at bounding box center [505, 139] width 55 height 18
type input "41"
click at [528, 109] on input "239.99" at bounding box center [505, 118] width 55 height 18
type input "239"
click at [528, 188] on button "Submit" at bounding box center [530, 196] width 30 height 16
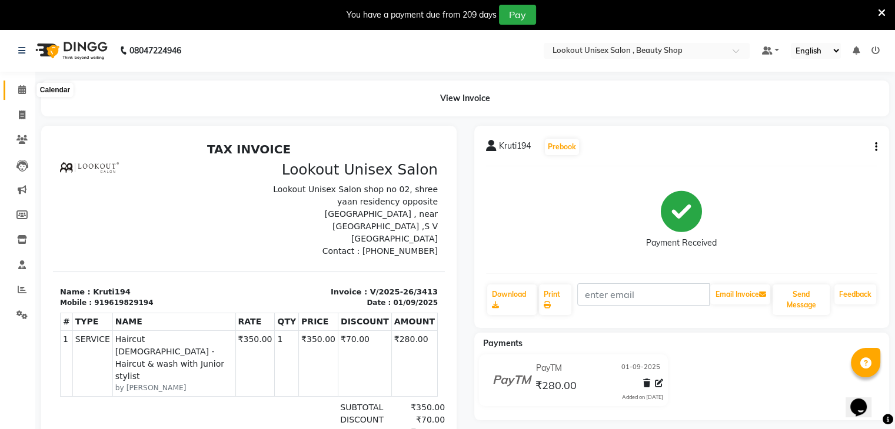
click at [21, 89] on icon at bounding box center [22, 89] width 8 height 9
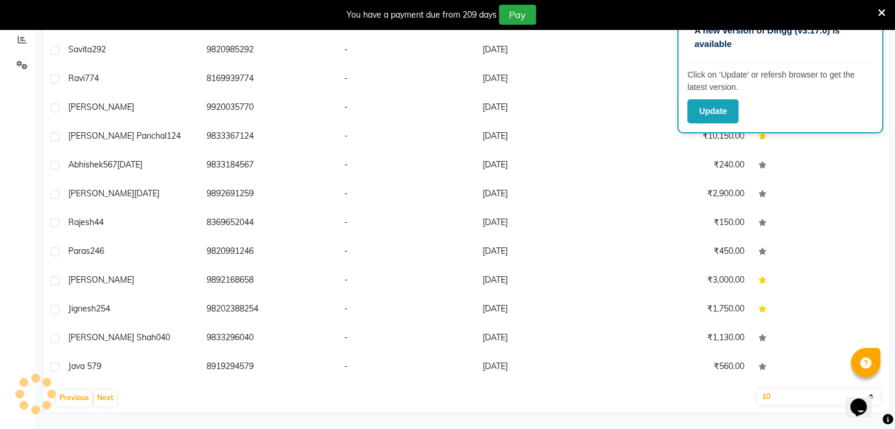
scroll to position [1214, 0]
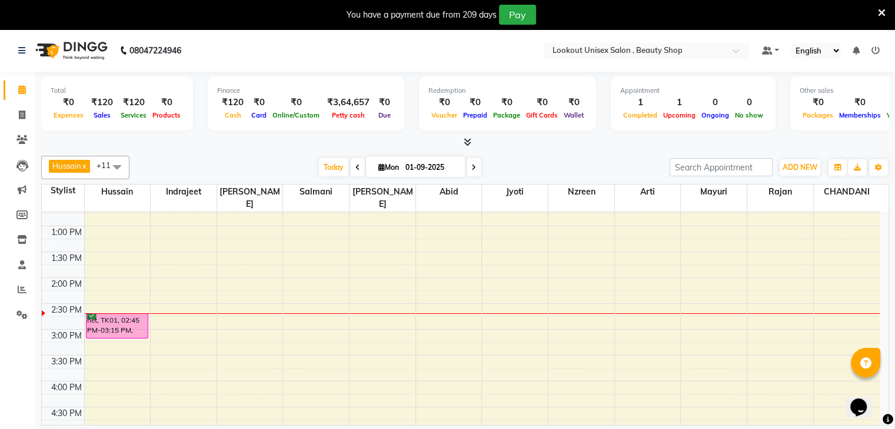
scroll to position [249, 0]
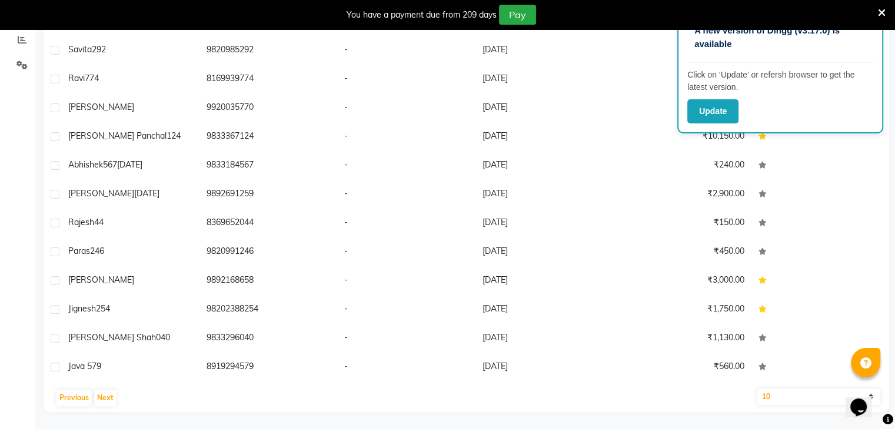
scroll to position [1214, 0]
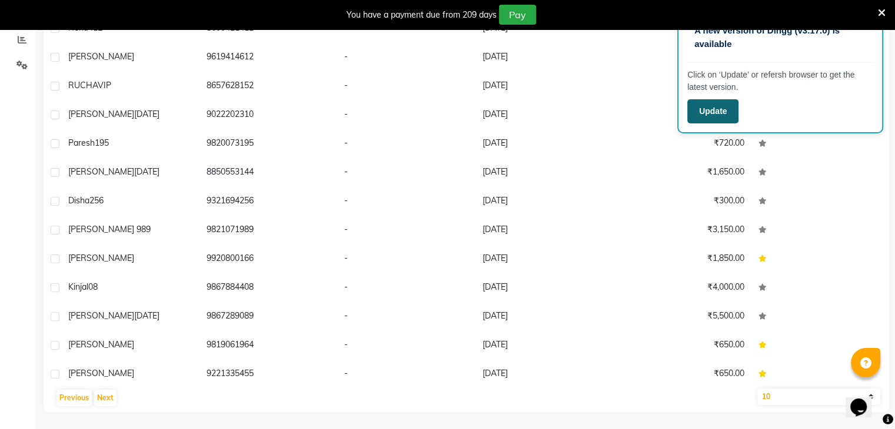
click at [704, 111] on button "Update" at bounding box center [712, 111] width 51 height 24
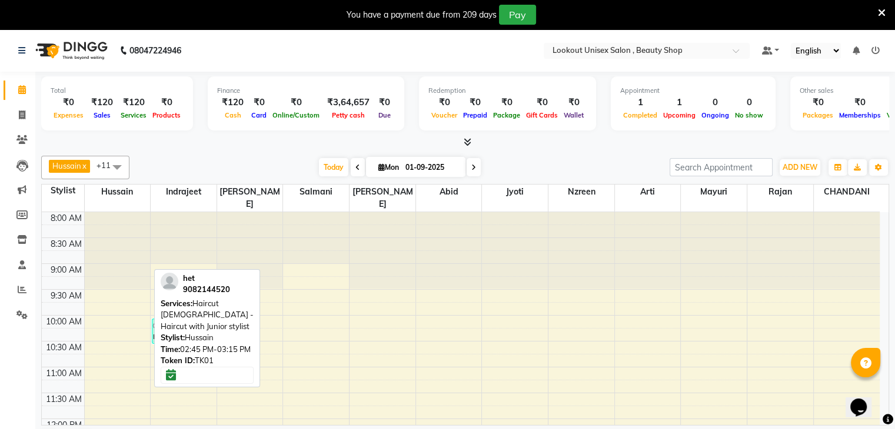
scroll to position [249, 0]
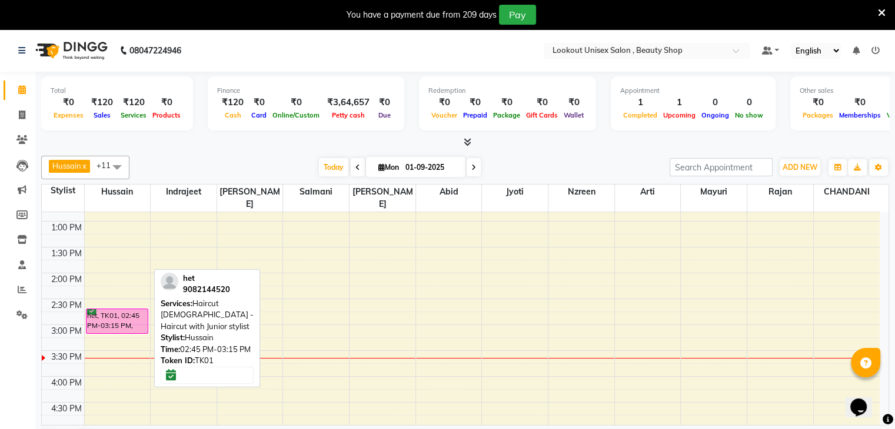
click at [96, 313] on div "het, TK01, 02:45 PM-03:15 PM, Haircut [DEMOGRAPHIC_DATA] - Haircut with Junior …" at bounding box center [117, 321] width 62 height 24
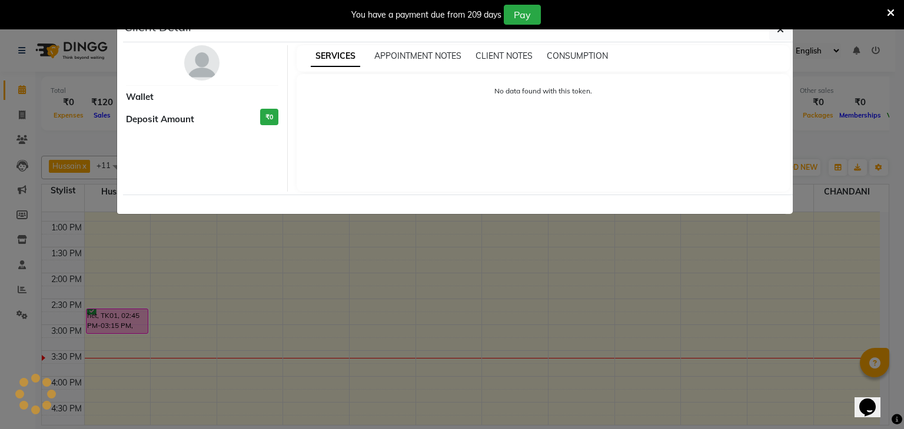
select select "6"
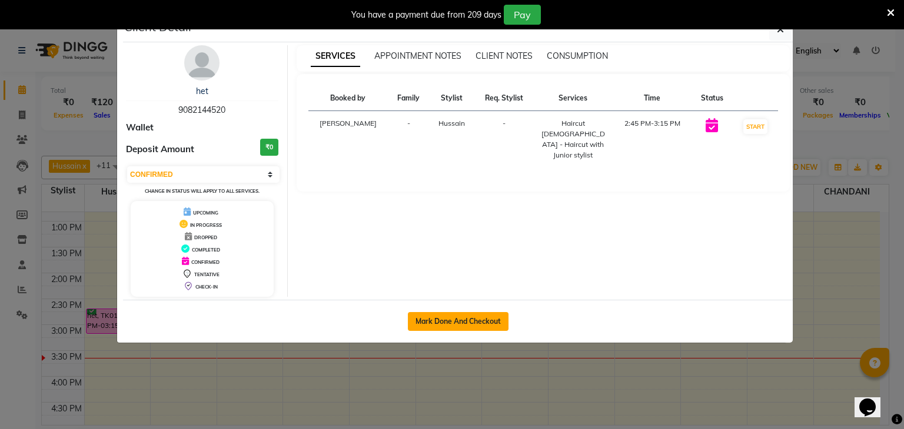
click at [448, 316] on button "Mark Done And Checkout" at bounding box center [458, 321] width 101 height 19
select select "service"
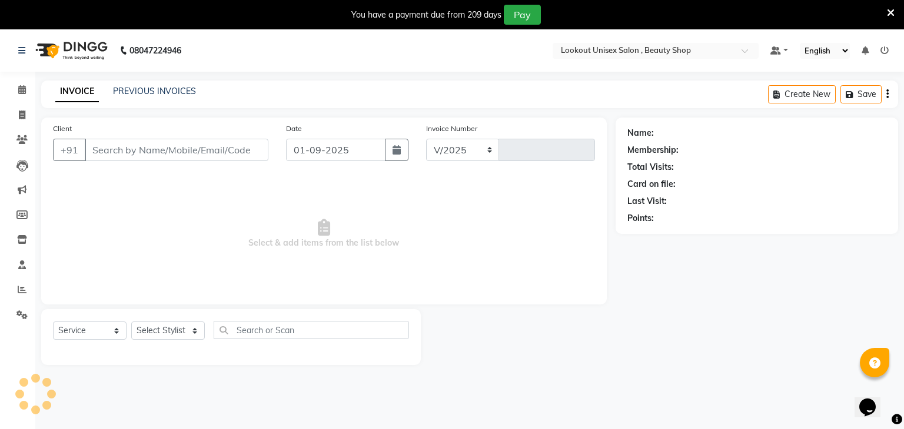
select select "7658"
type input "3413"
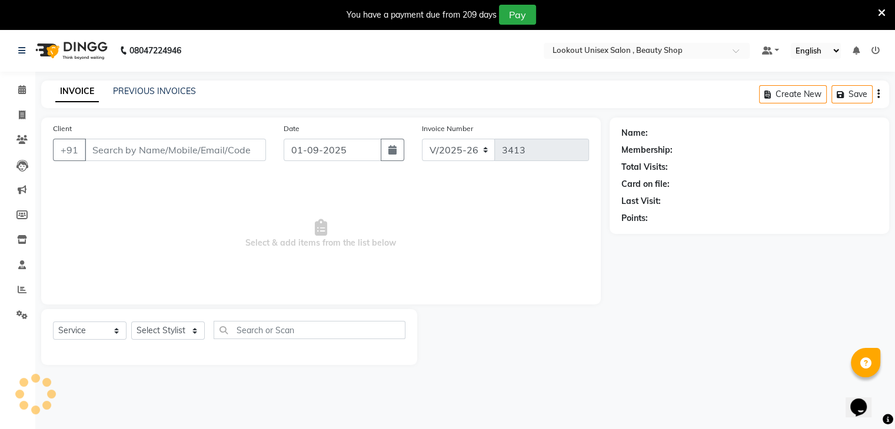
type input "9082144520"
select select "68200"
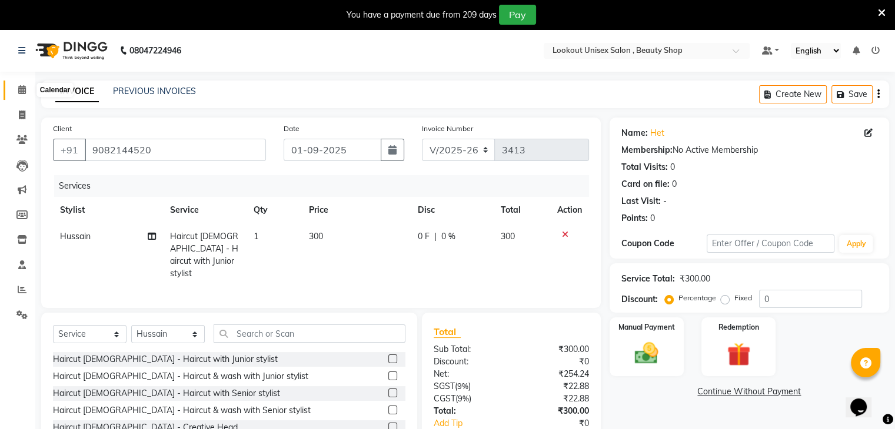
click at [19, 91] on icon at bounding box center [22, 89] width 8 height 9
